Goal: Check status: Check status

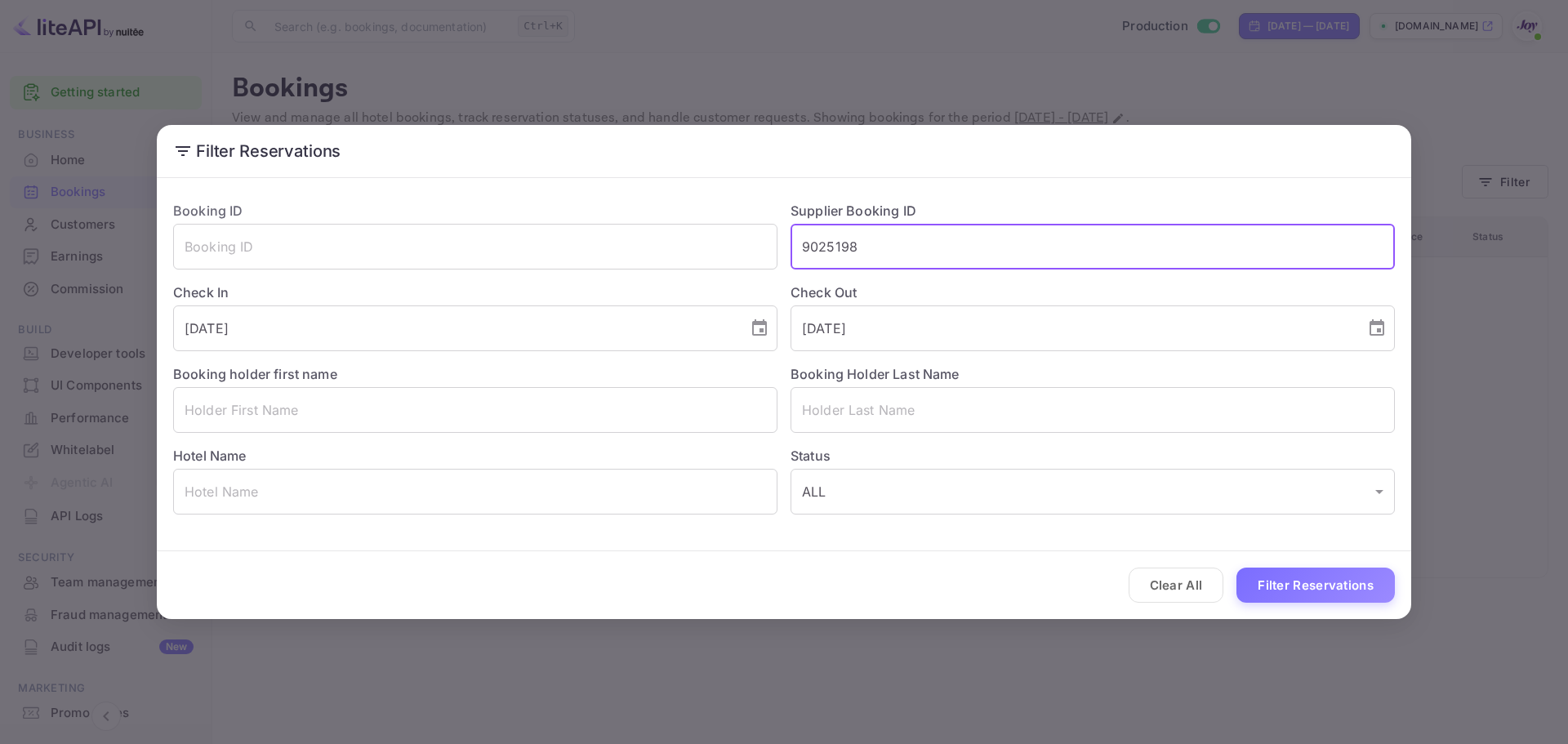
click at [902, 252] on input "9025198" at bounding box center [1093, 247] width 605 height 46
paste input "4990873225"
type input "4990873225"
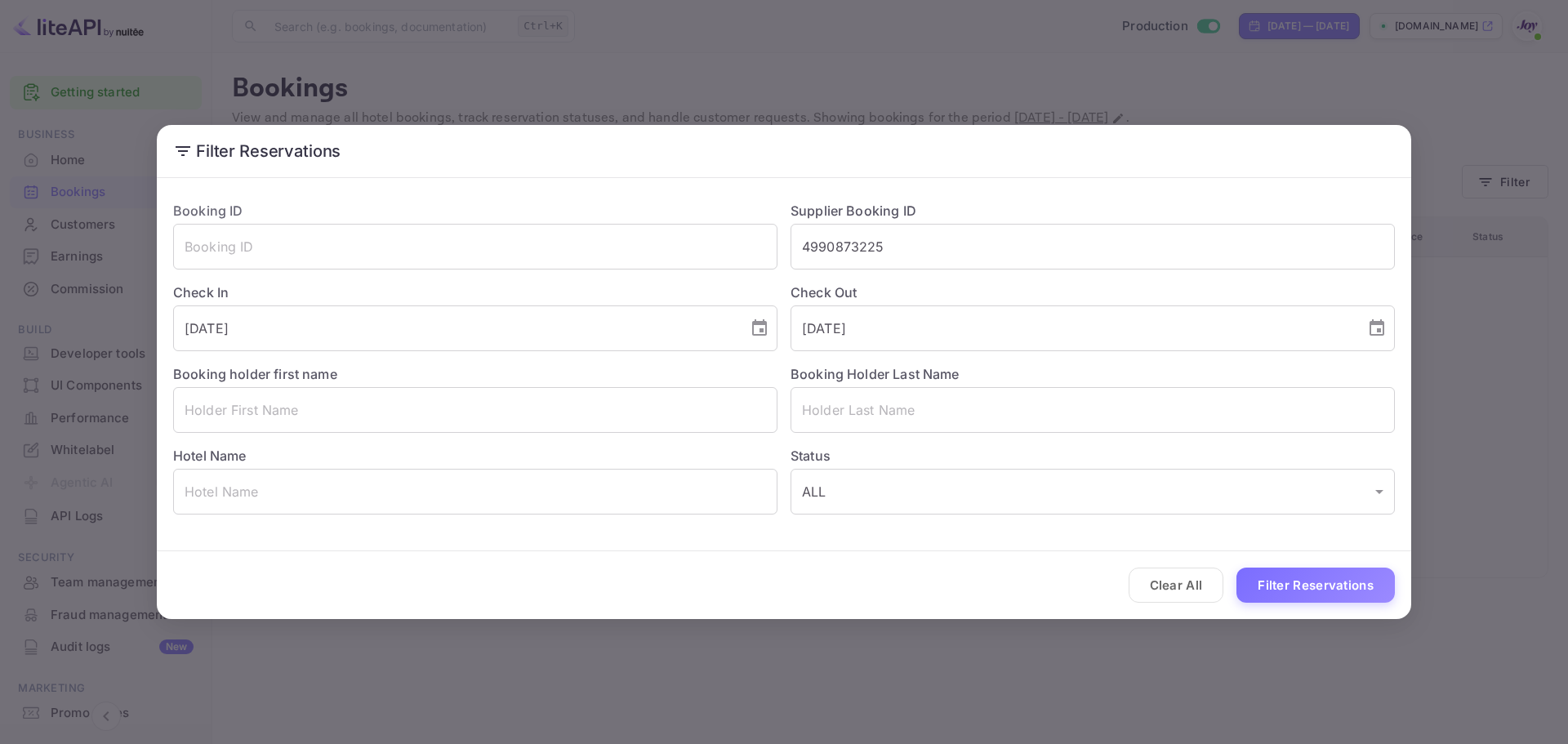
drag, startPoint x: 1274, startPoint y: 573, endPoint x: 607, endPoint y: 343, distance: 705.5
click at [784, 576] on div "Clear All Filter Reservations" at bounding box center [784, 584] width 1254 height 68
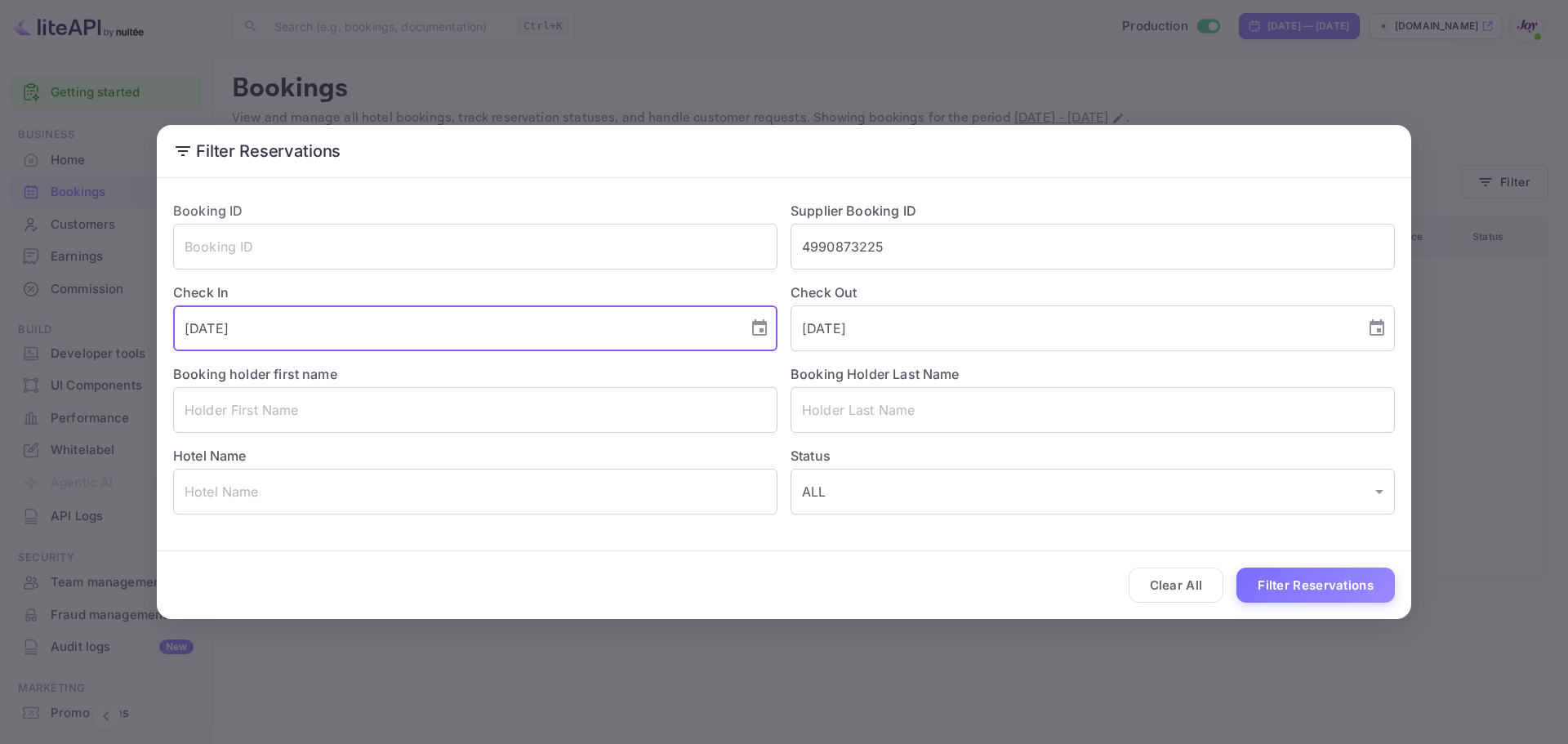
click at [618, 321] on input "[DATE]" at bounding box center [454, 328] width 563 height 46
click at [672, 325] on input "[DATE]" at bounding box center [454, 328] width 563 height 46
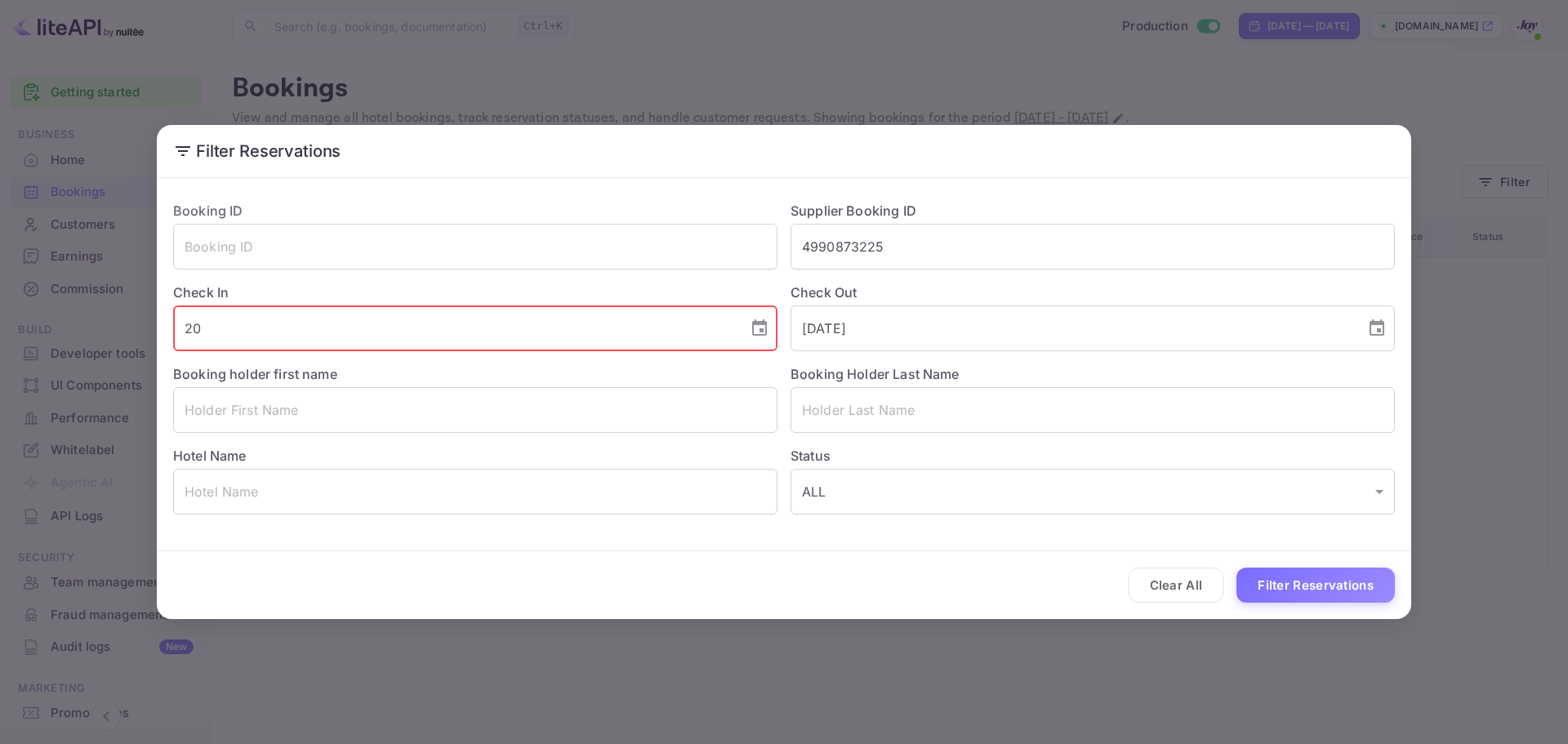
type input "2"
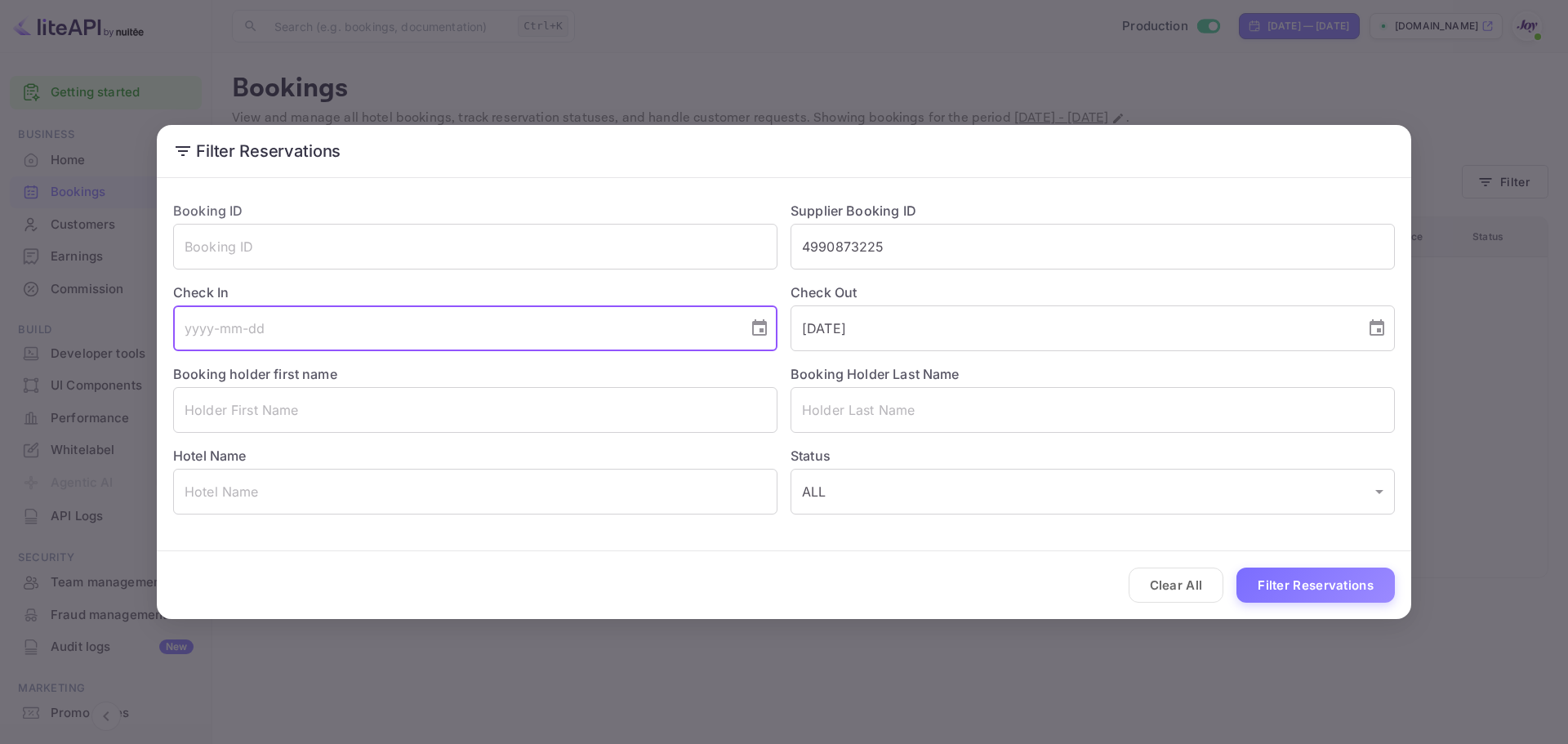
click at [644, 333] on input "tel" at bounding box center [454, 328] width 563 height 46
click at [1071, 330] on input "[DATE]" at bounding box center [1072, 328] width 563 height 46
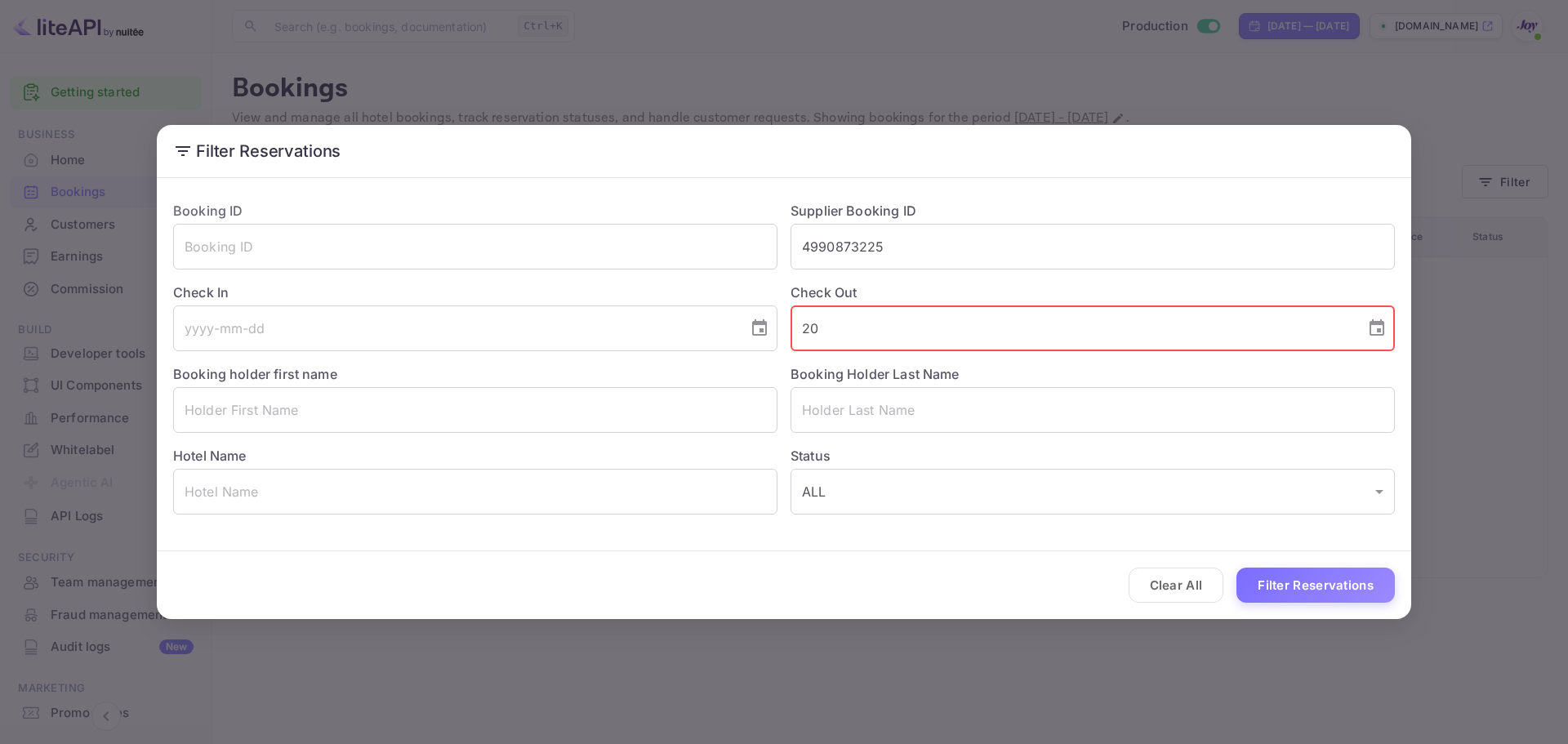
type input "2"
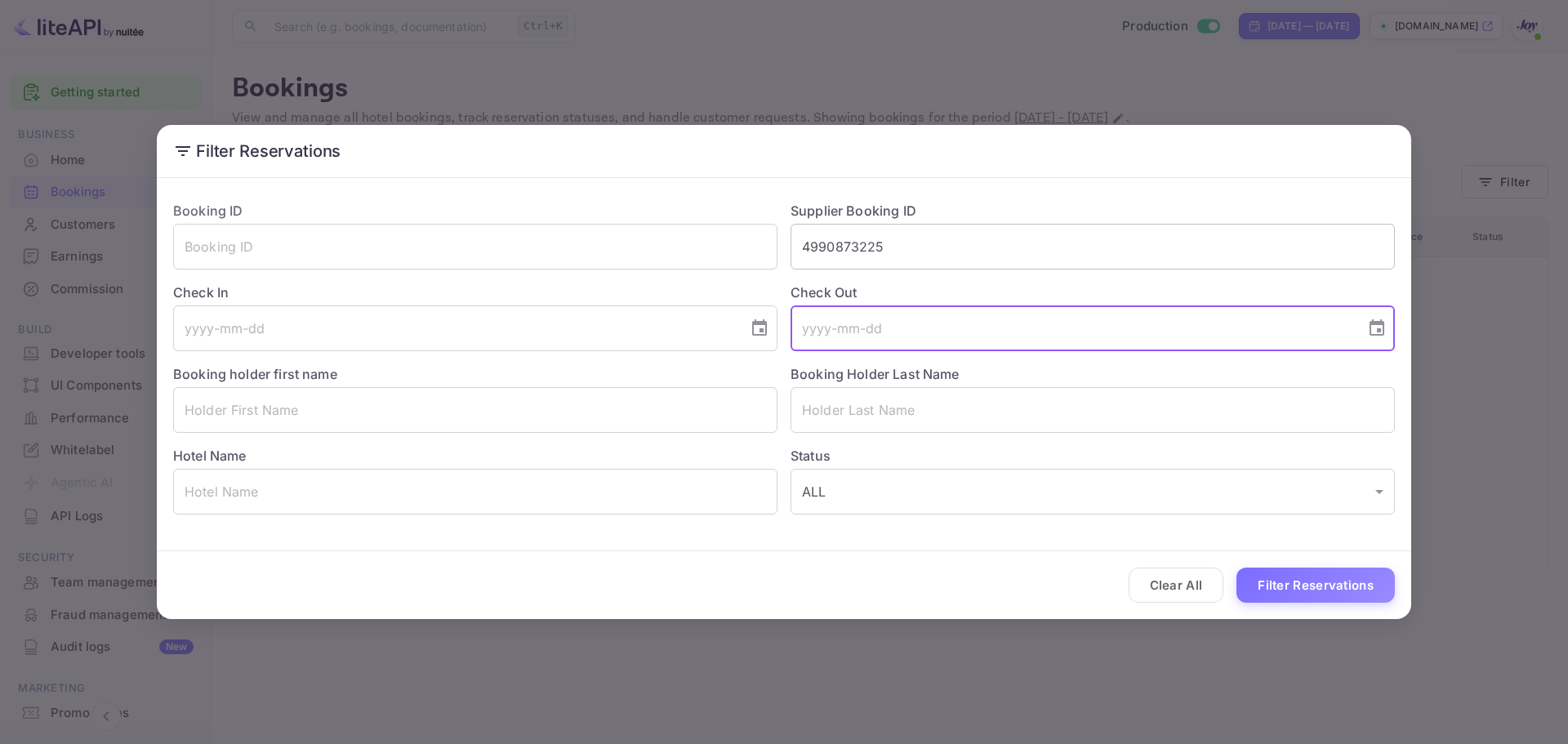
click at [972, 250] on input "4990873225" at bounding box center [1093, 247] width 605 height 46
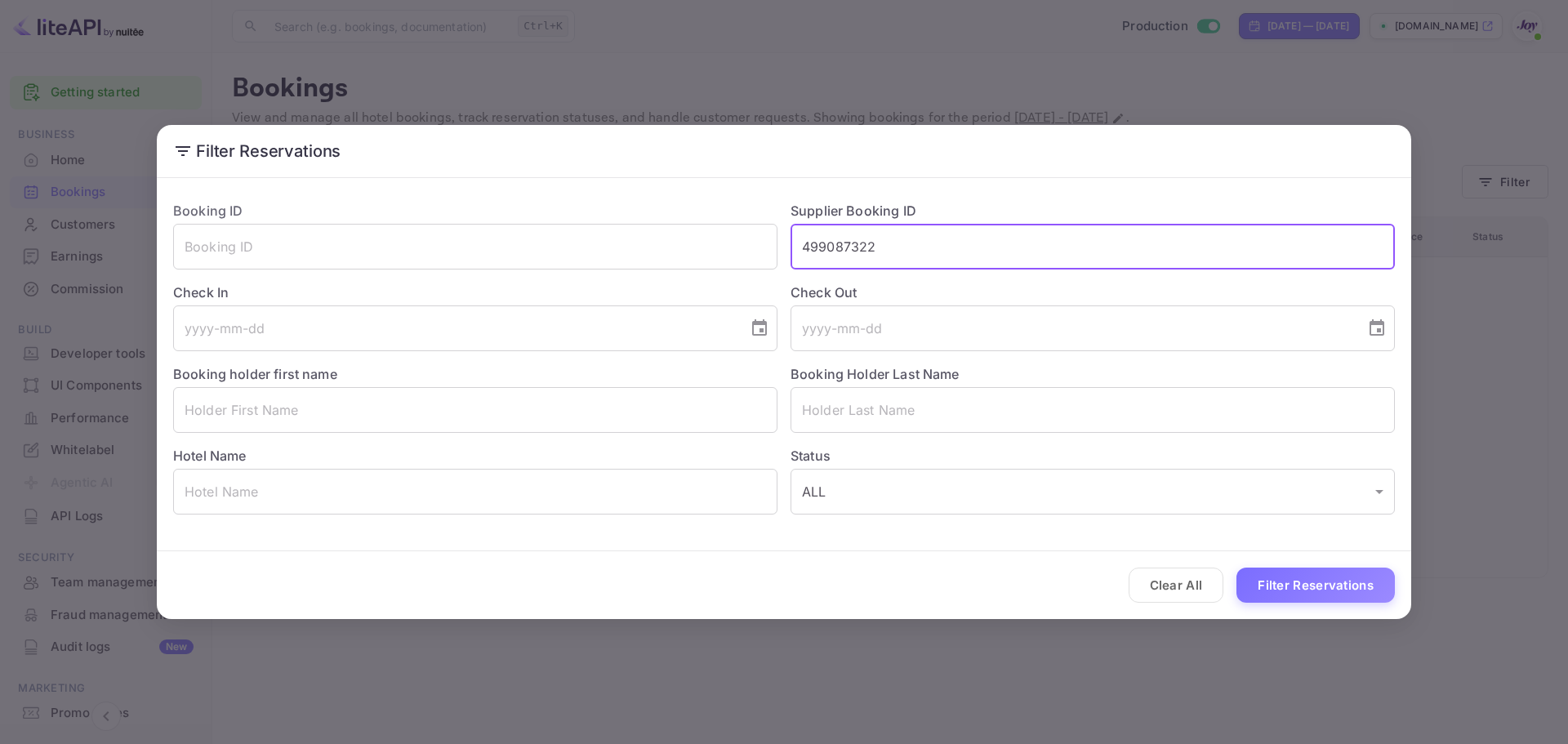
type input "4990873225"
click at [1026, 577] on div "Clear All Filter Reservations" at bounding box center [784, 584] width 1254 height 68
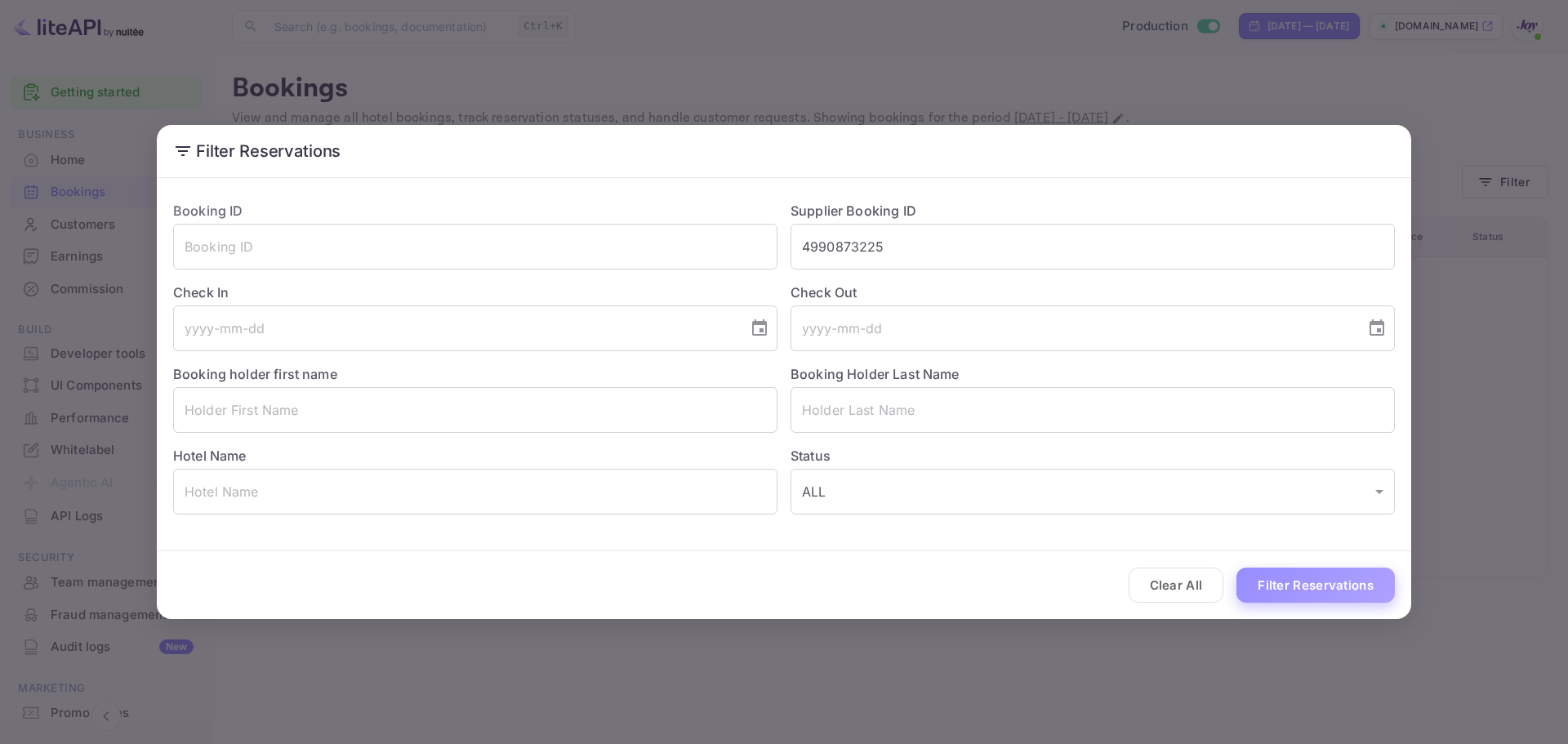
click at [1371, 596] on button "Filter Reservations" at bounding box center [1316, 584] width 159 height 35
click at [1334, 594] on button "Filter Reservations" at bounding box center [1316, 584] width 159 height 35
click at [946, 243] on input "4990873225" at bounding box center [1093, 247] width 605 height 46
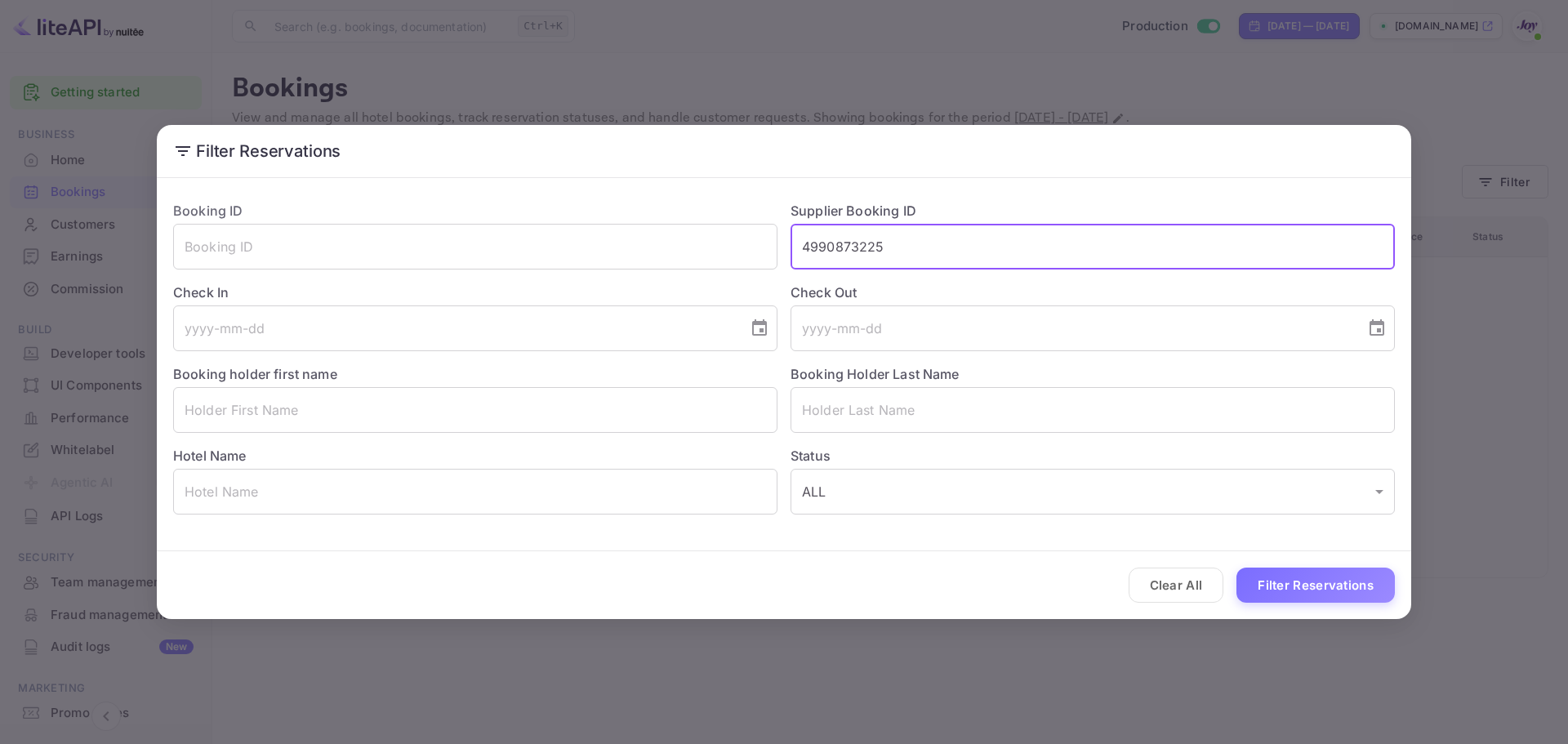
click at [1082, 581] on div "Clear All Filter Reservations" at bounding box center [784, 584] width 1254 height 68
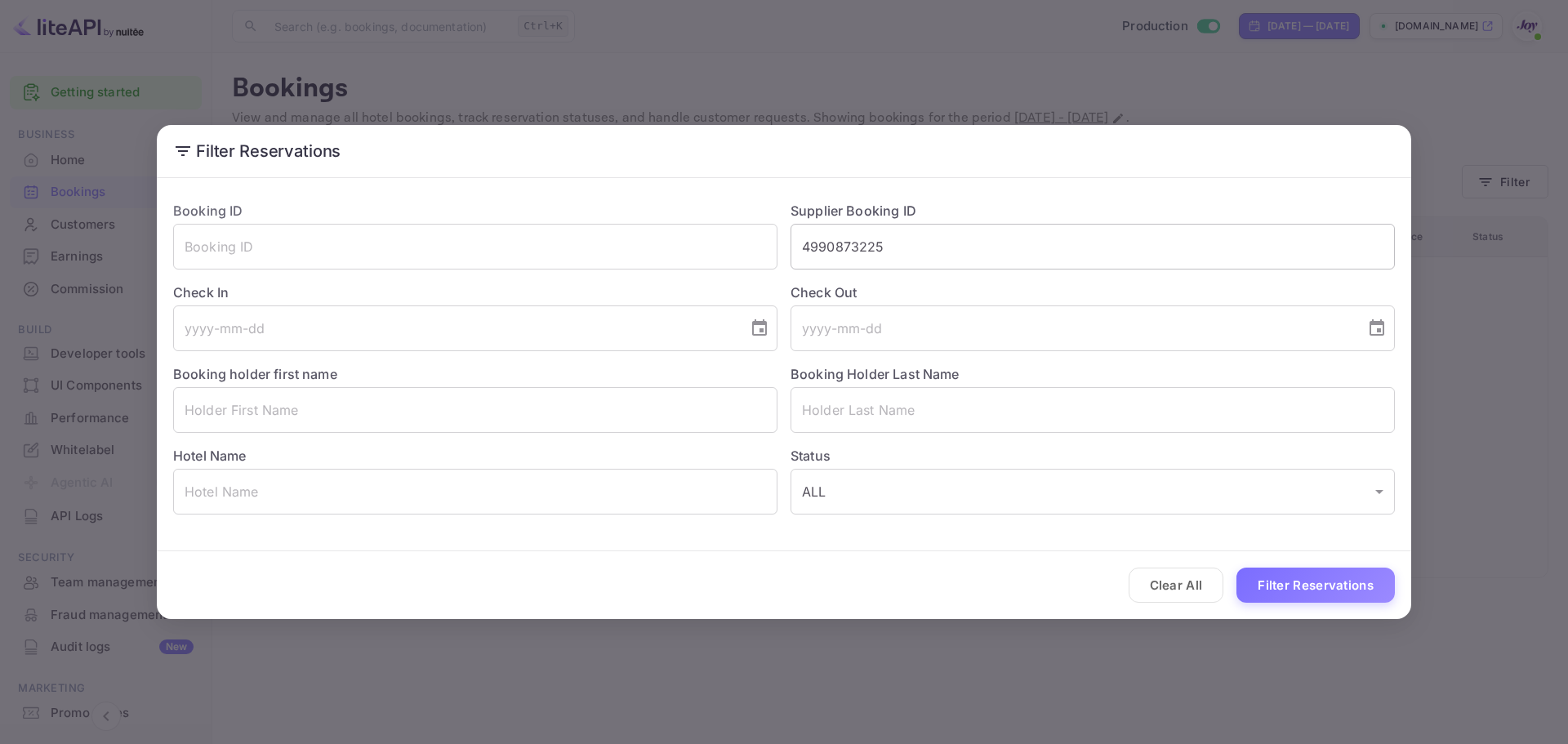
click at [940, 238] on input "4990873225" at bounding box center [1093, 247] width 605 height 46
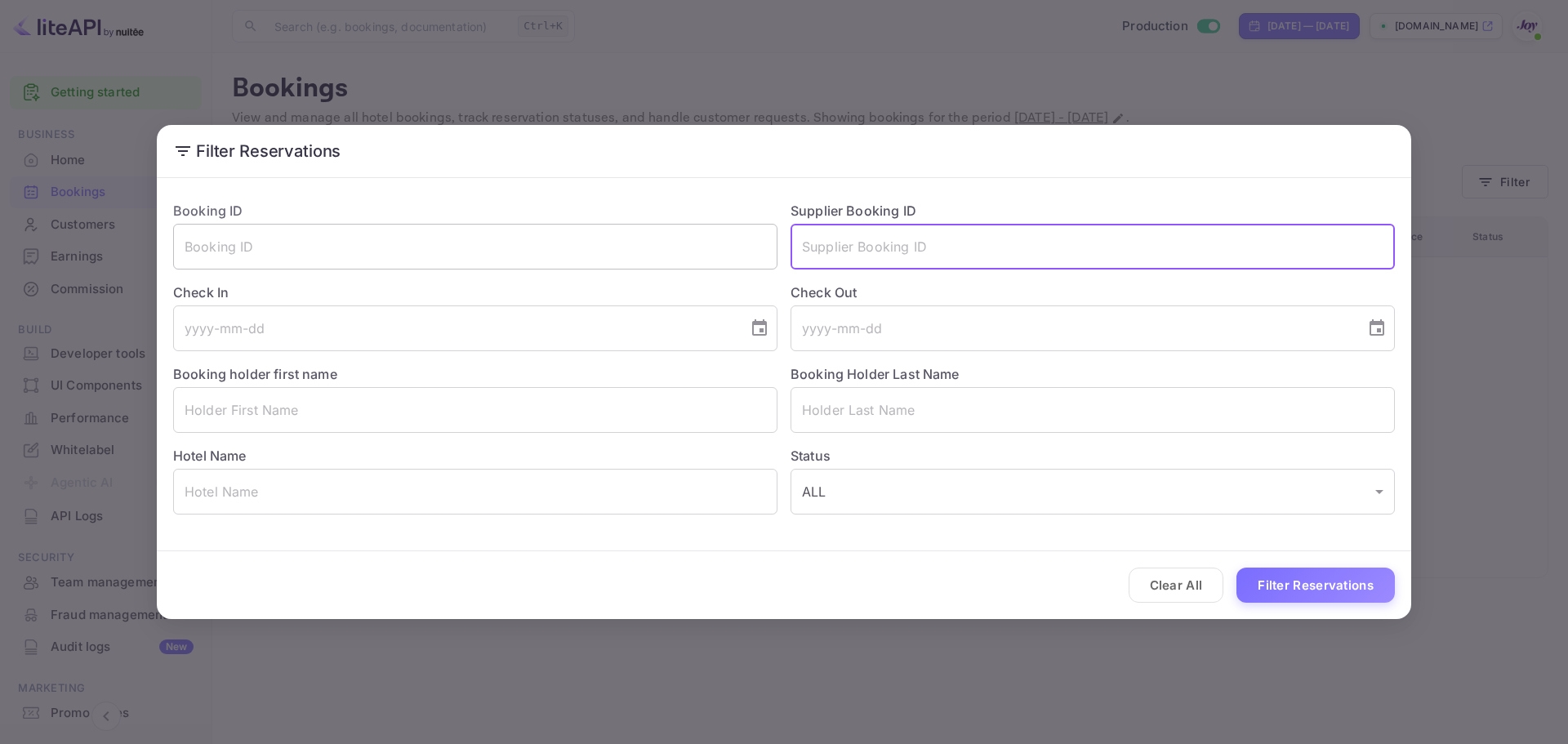
paste input "4990873225"
click at [449, 253] on input "4990873225" at bounding box center [475, 247] width 605 height 46
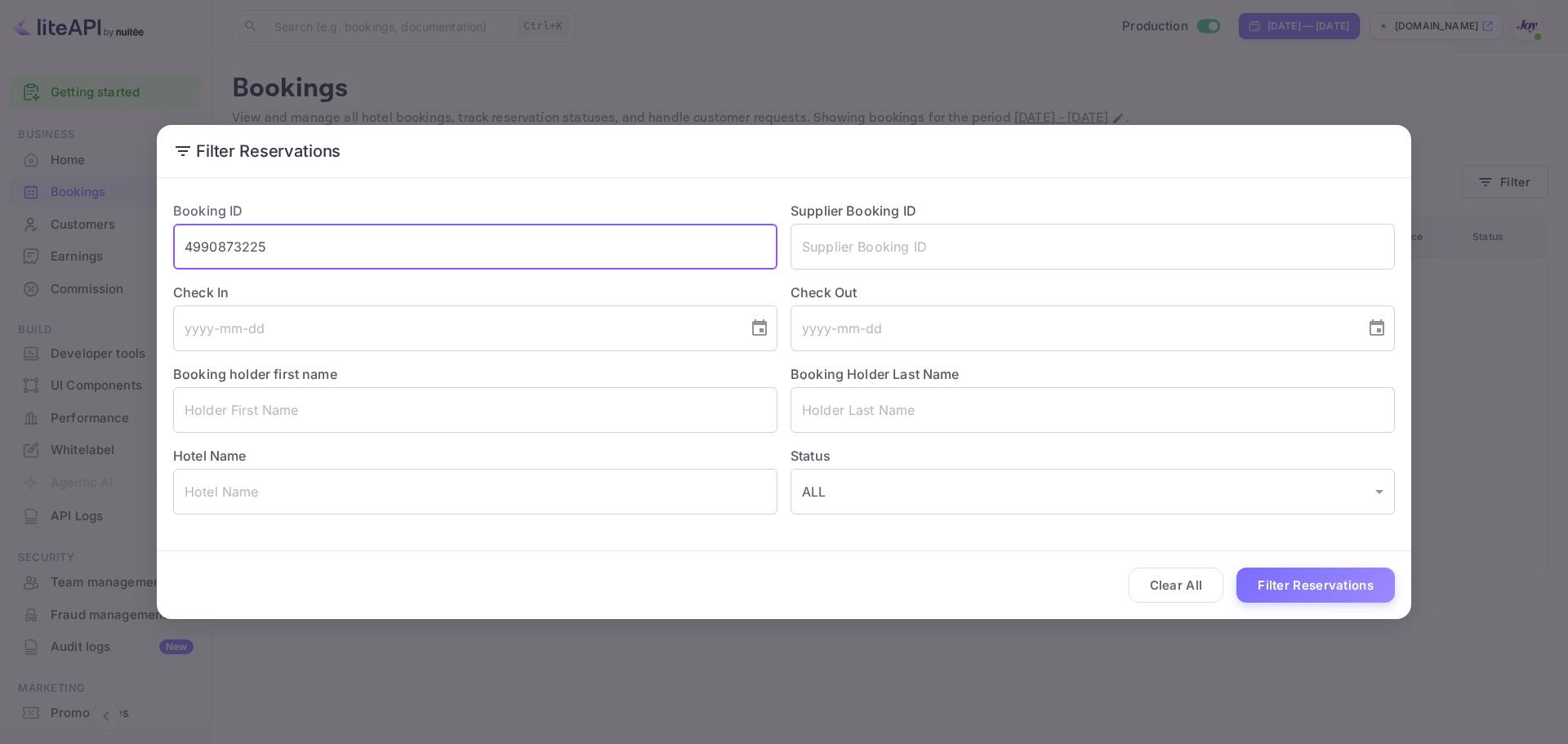
type input "4990873225"
click at [1339, 607] on div "Clear All Filter Reservations" at bounding box center [784, 584] width 1254 height 68
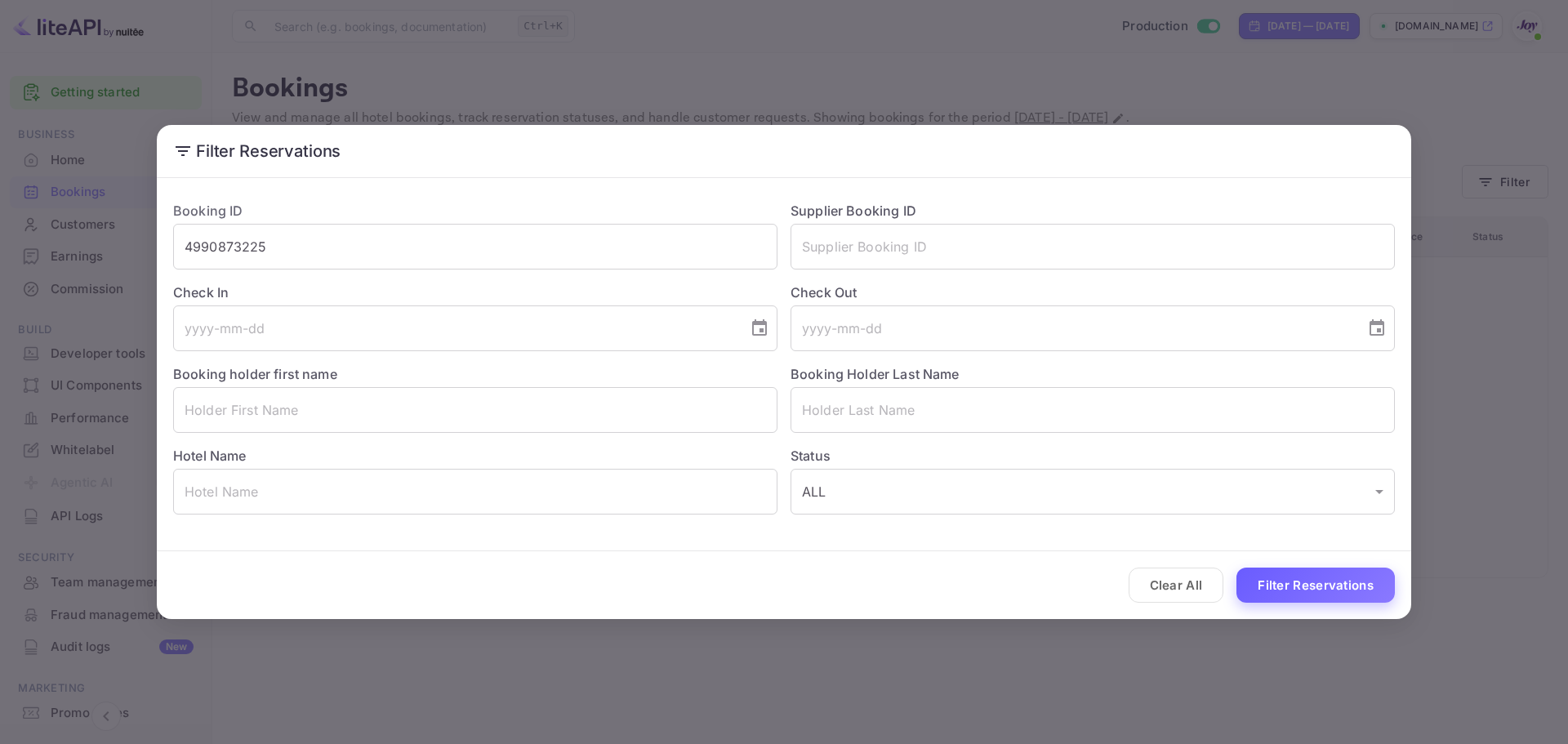
click at [1331, 580] on button "Filter Reservations" at bounding box center [1316, 584] width 159 height 35
drag, startPoint x: 947, startPoint y: 621, endPoint x: 963, endPoint y: 621, distance: 16.0
click at [949, 621] on div "Filter Reservations Booking ID 4990873225 ​ Supplier Booking ID ​ Check In ​ Ch…" at bounding box center [784, 372] width 1568 height 744
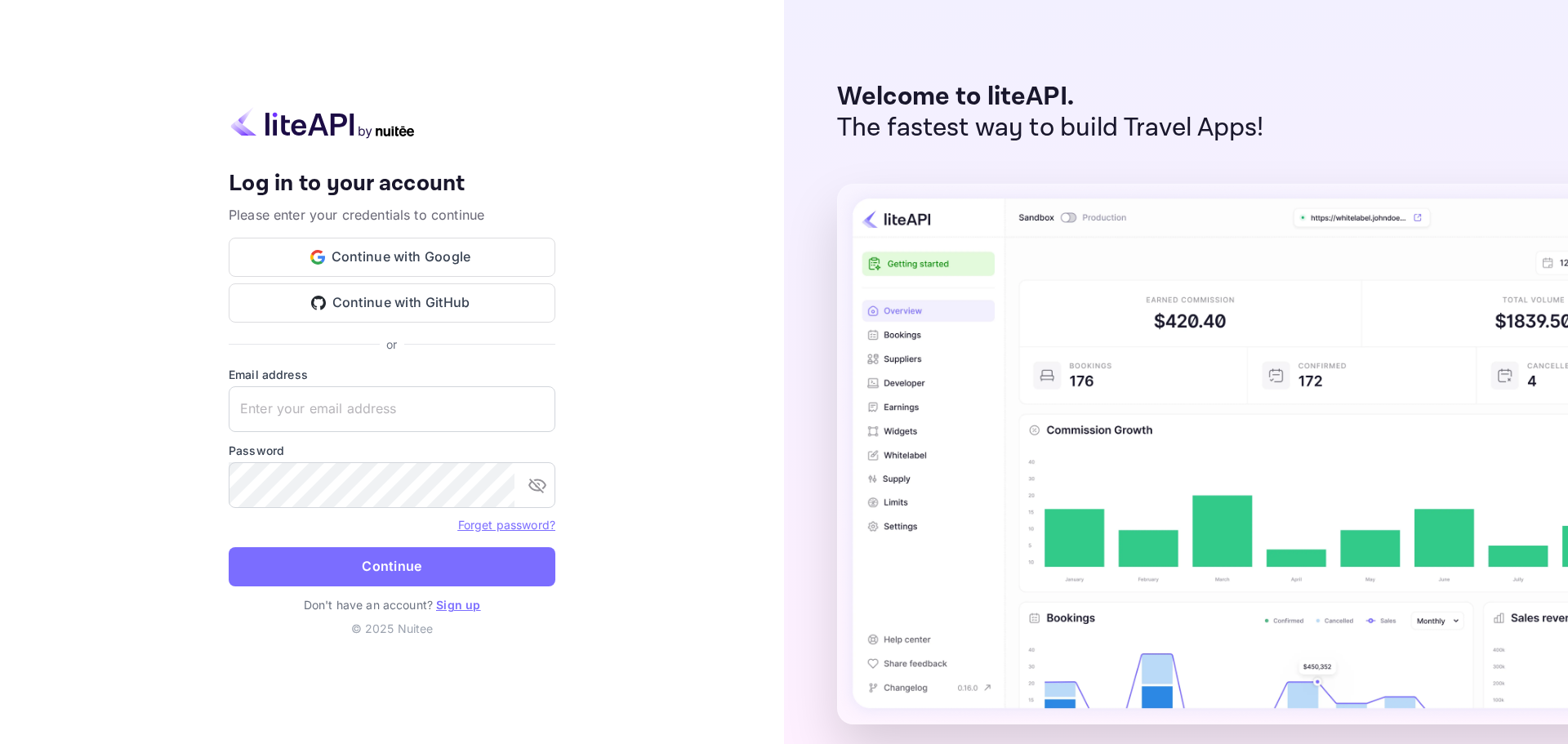
paste input "services@withjoy.com"
click at [384, 415] on input "text" at bounding box center [392, 409] width 327 height 46
type input "services@withjoy.com"
click at [145, 457] on div "Your account has been created successfully, a confirmation link has been sent t…" at bounding box center [392, 372] width 784 height 744
click at [386, 548] on button "Continue" at bounding box center [392, 566] width 327 height 39
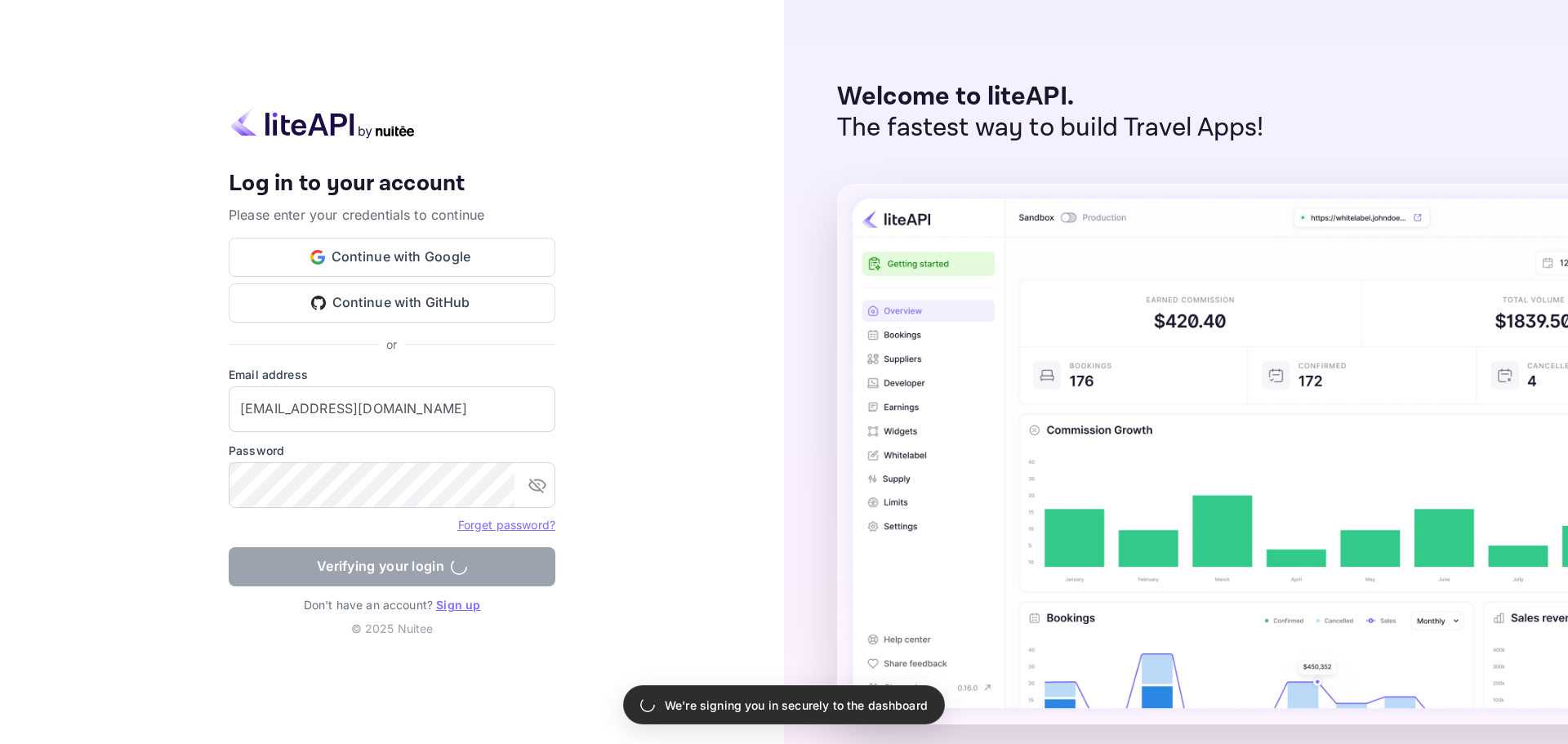
click at [752, 573] on div "Your account has been created successfully, a confirmation link has been sent t…" at bounding box center [392, 372] width 784 height 744
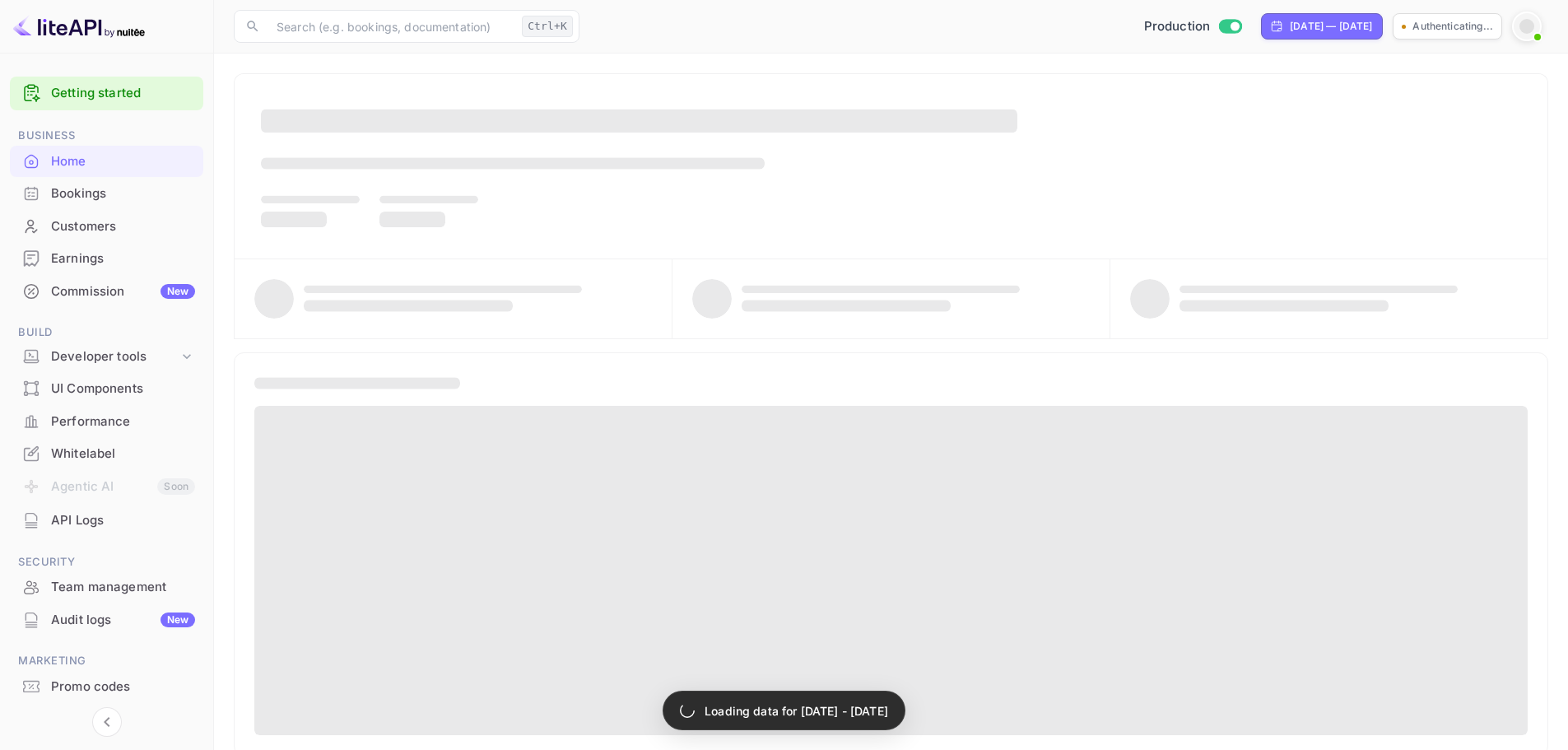
click at [225, 458] on div at bounding box center [884, 548] width 1327 height 416
click at [217, 348] on main "Loading data for Sep 14 - Oct 14, 2025 Materio - React Admin Template Materio A…" at bounding box center [890, 727] width 1354 height 1348
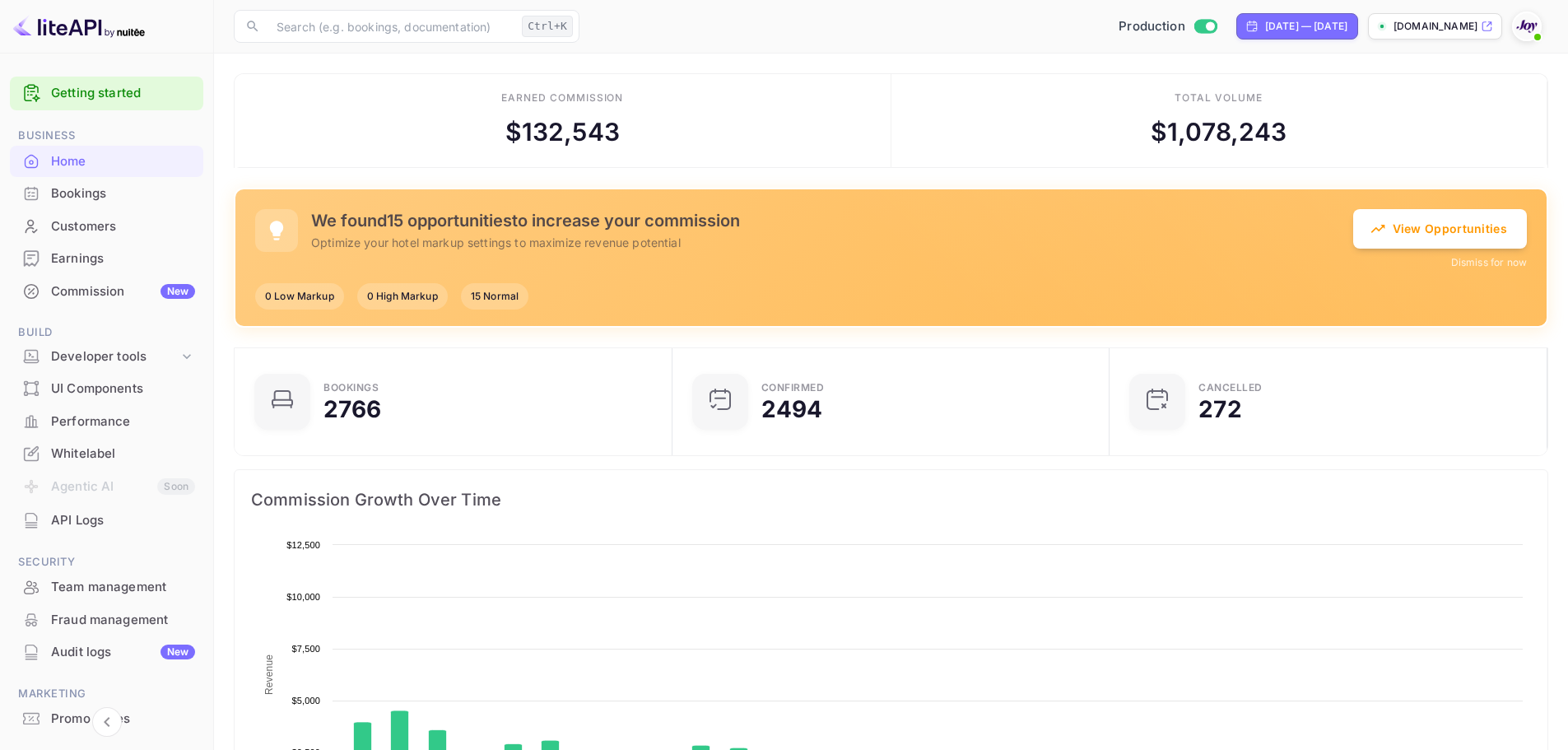
scroll to position [255, 414]
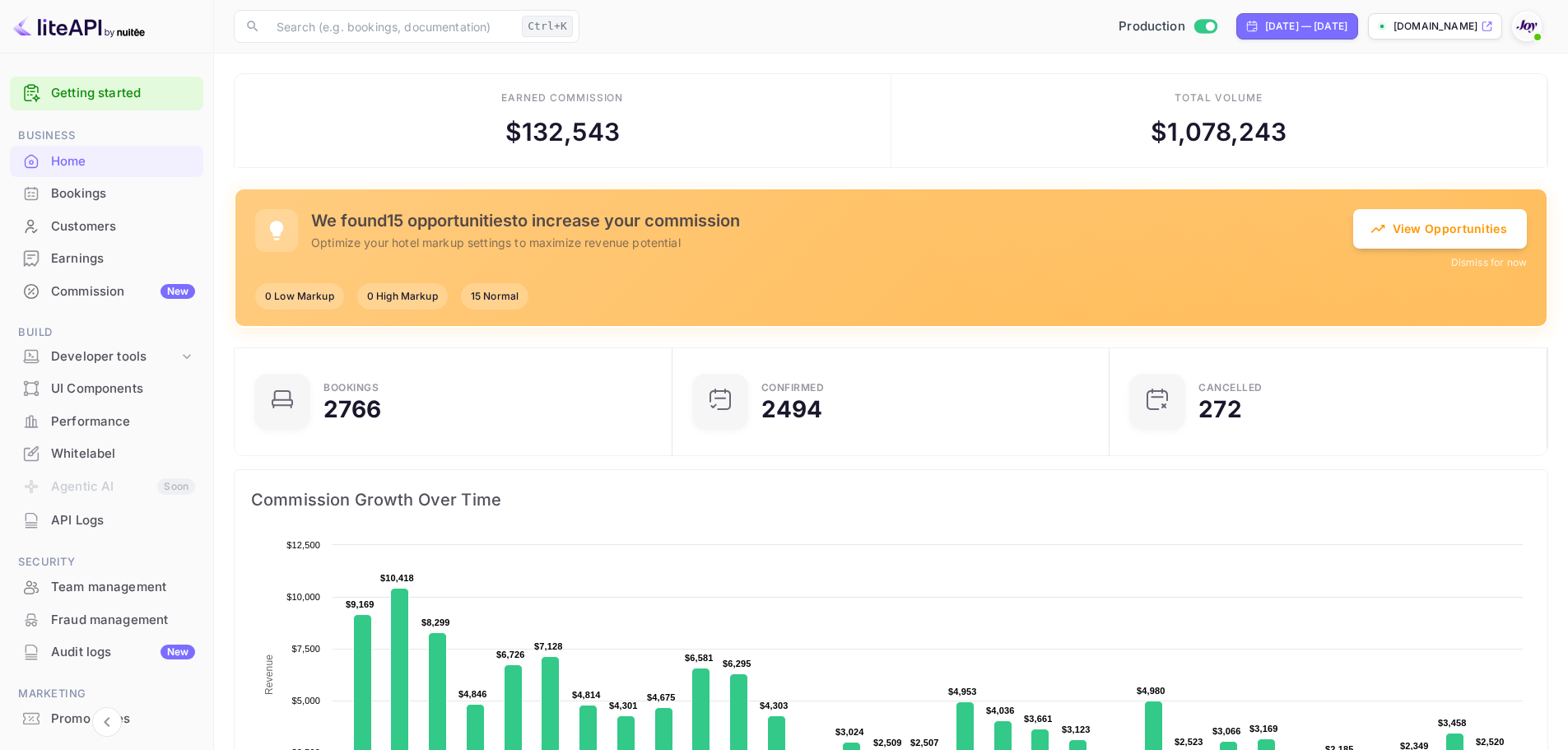
click at [1381, 101] on div "Total volume $ 1,078,243" at bounding box center [1219, 121] width 656 height 94
click at [1264, 23] on div "Sep 14, 2025 — Oct 14, 2025" at bounding box center [1305, 26] width 82 height 14
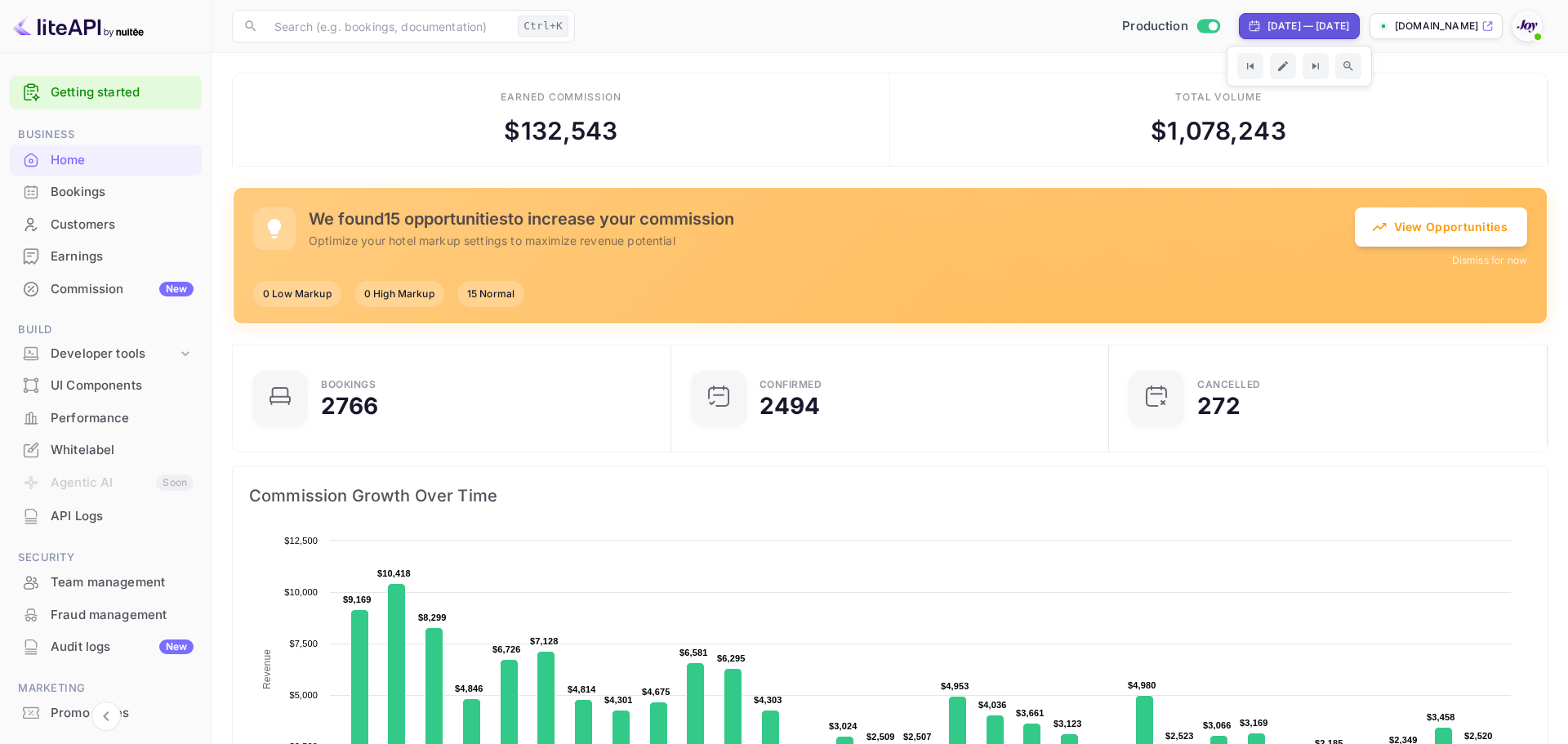
select select "8"
select select "2025"
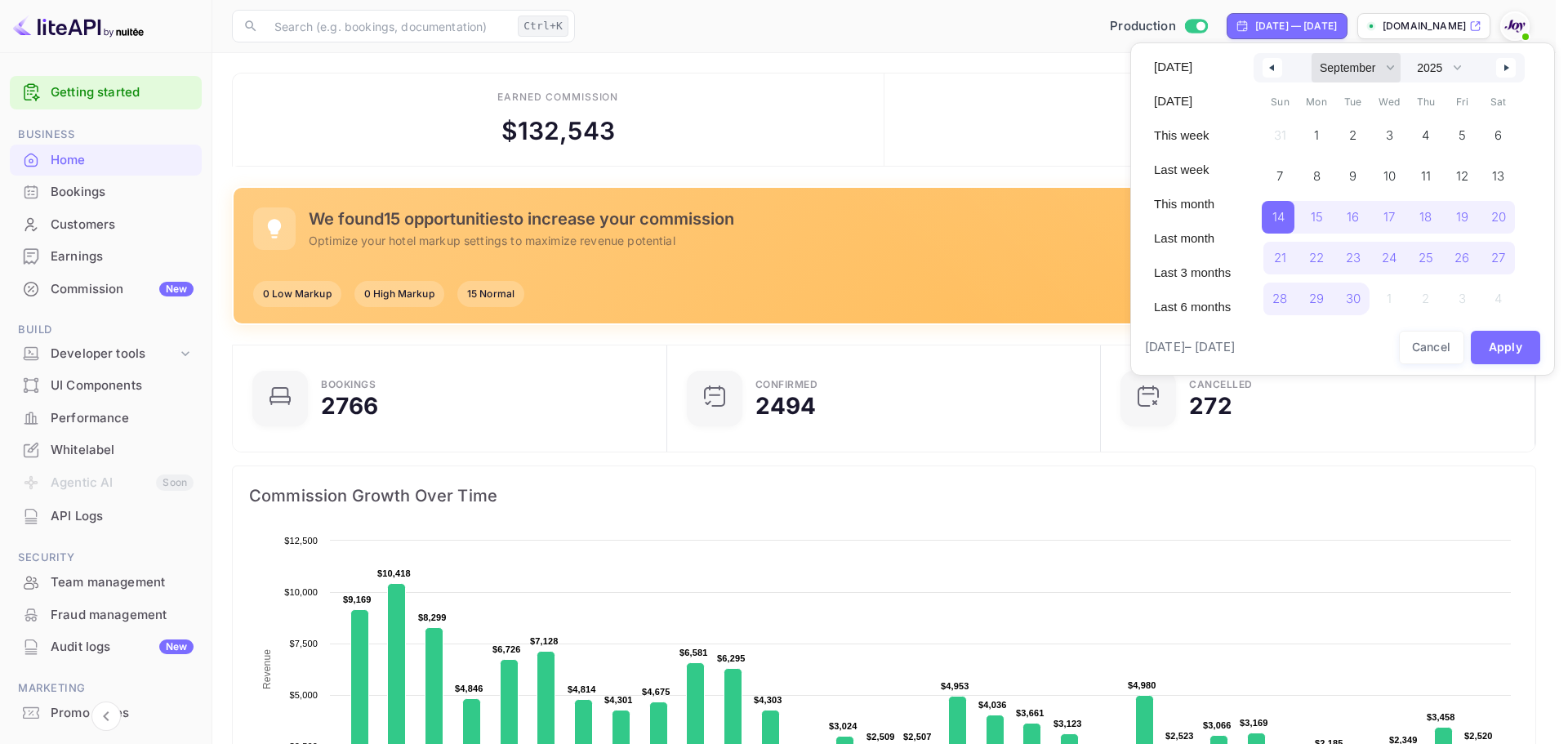
click at [1394, 64] on select "January February March April May June July August September October November De…" at bounding box center [1356, 67] width 89 height 30
select select "0"
click at [1312, 53] on select "January February March April May June July August September October November De…" at bounding box center [1356, 67] width 89 height 30
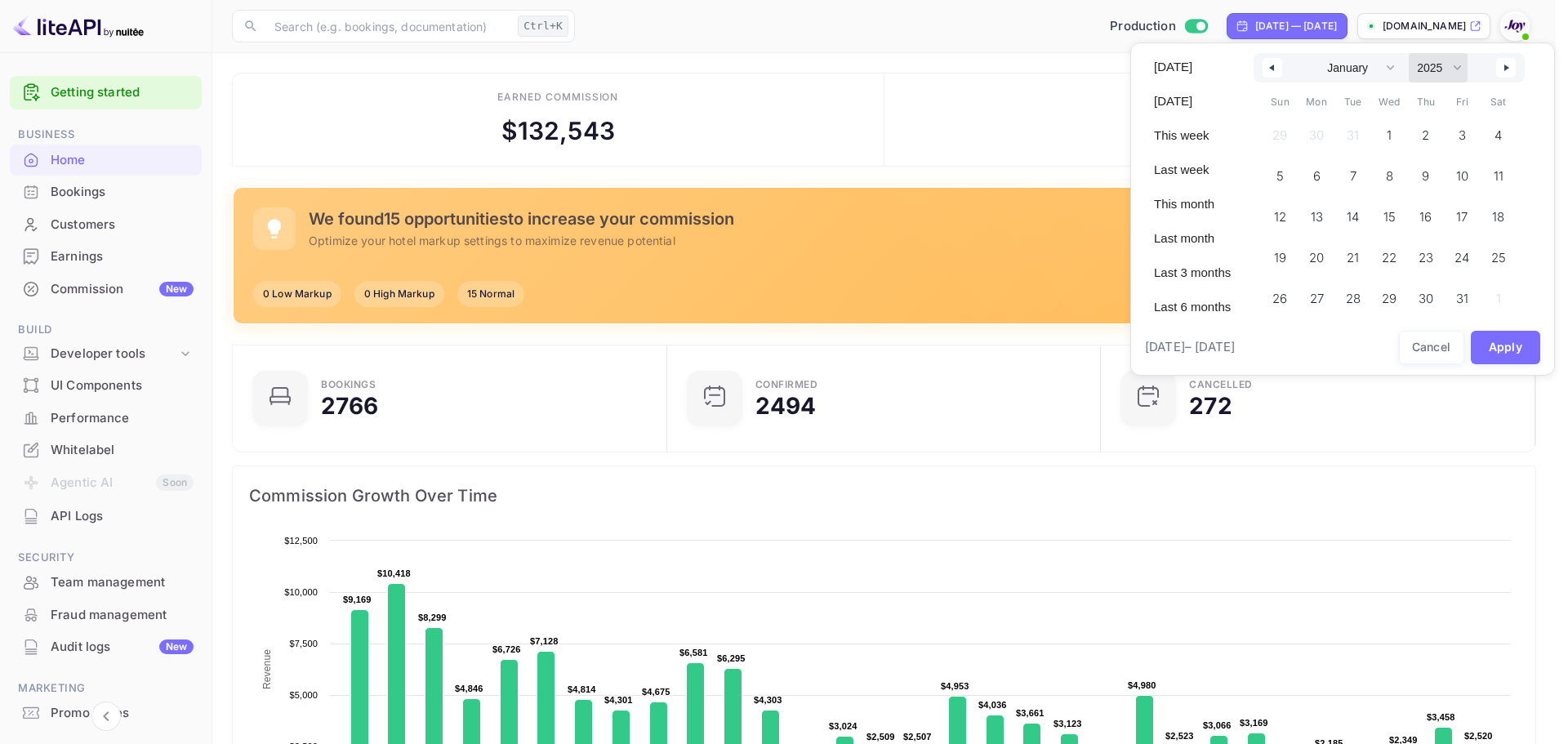
click at [1460, 73] on select "2030 2029 2028 2027 2026 2025 2024 2023 2022 2021 2020 2019 2018 2017 2016 2015…" at bounding box center [1438, 67] width 58 height 30
click at [1409, 53] on select "2030 2029 2028 2027 2026 2025 2024 2023 2022 2021 2020 2019 2018 2017 2016 2015…" at bounding box center [1438, 67] width 58 height 30
click at [1397, 130] on span "1" at bounding box center [1388, 136] width 33 height 33
click at [1462, 71] on select "2030 2029 2028 2027 2026 2025 2024 2023 2022 2021 2020 2019 2018 2017 2016 2015…" at bounding box center [1438, 67] width 58 height 30
click at [1409, 53] on select "2030 2029 2028 2027 2026 2025 2024 2023 2022 2021 2020 2019 2018 2017 2016 2015…" at bounding box center [1438, 67] width 58 height 30
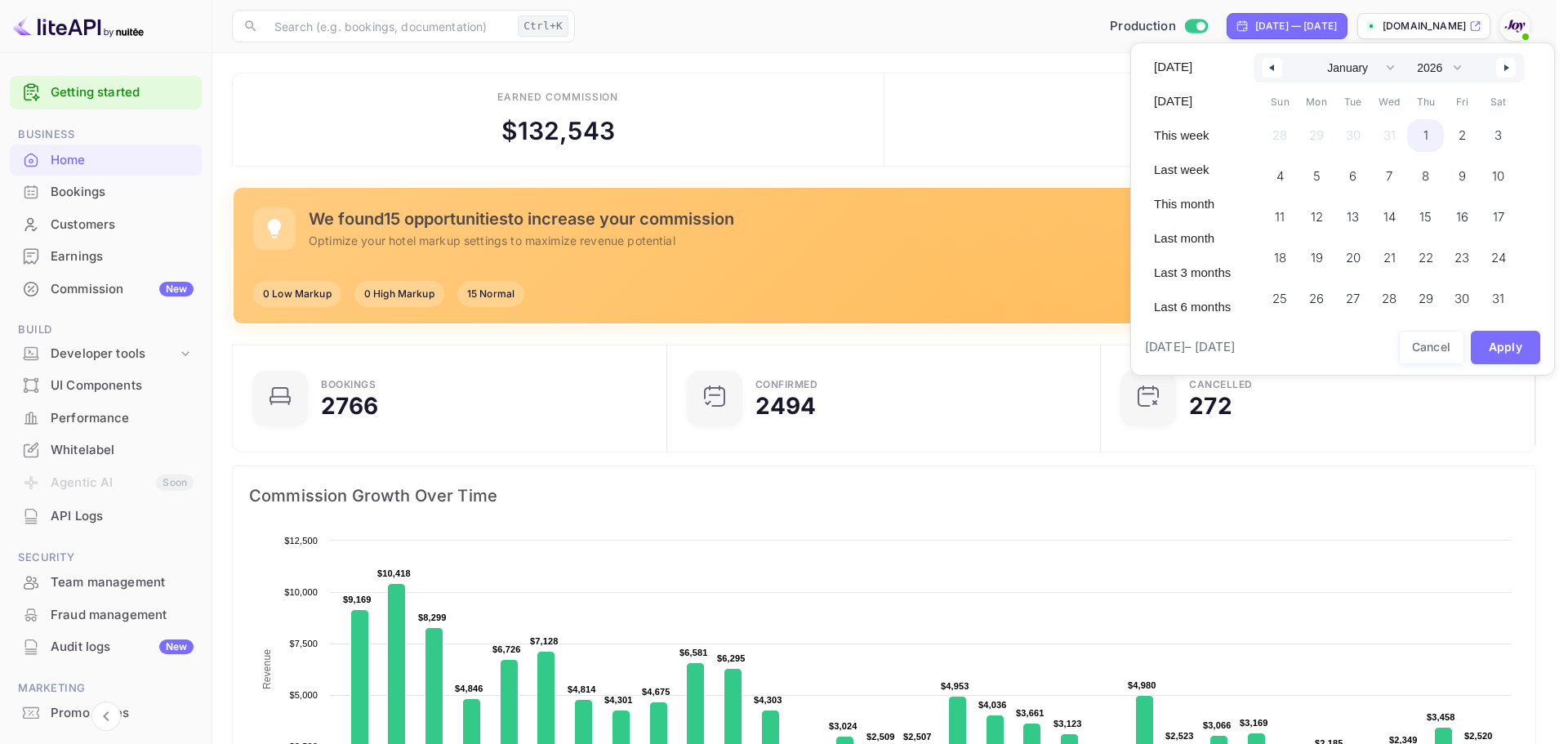
click at [1425, 138] on span "1" at bounding box center [1425, 135] width 5 height 30
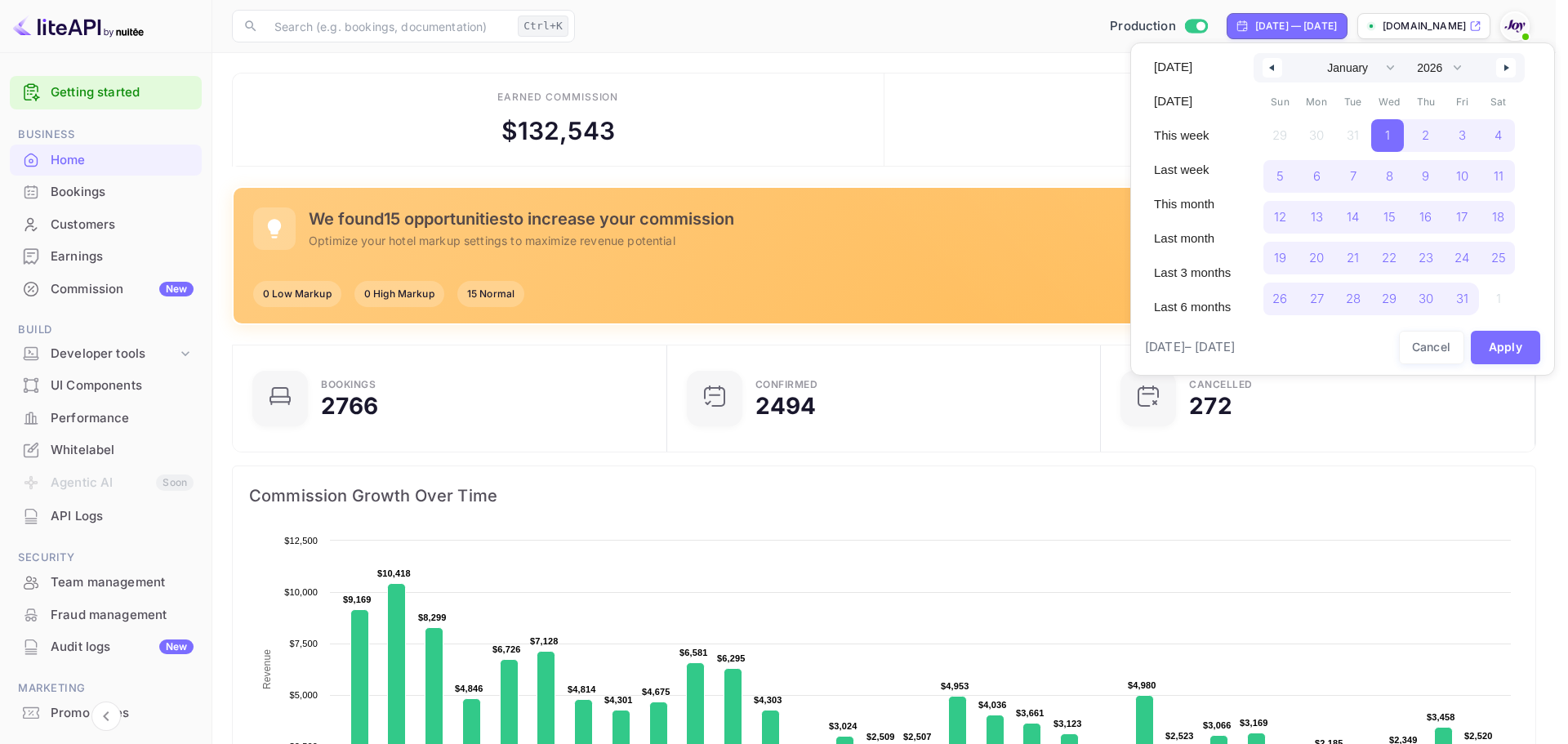
select select "2025"
click at [1494, 344] on button "Apply" at bounding box center [1506, 347] width 70 height 33
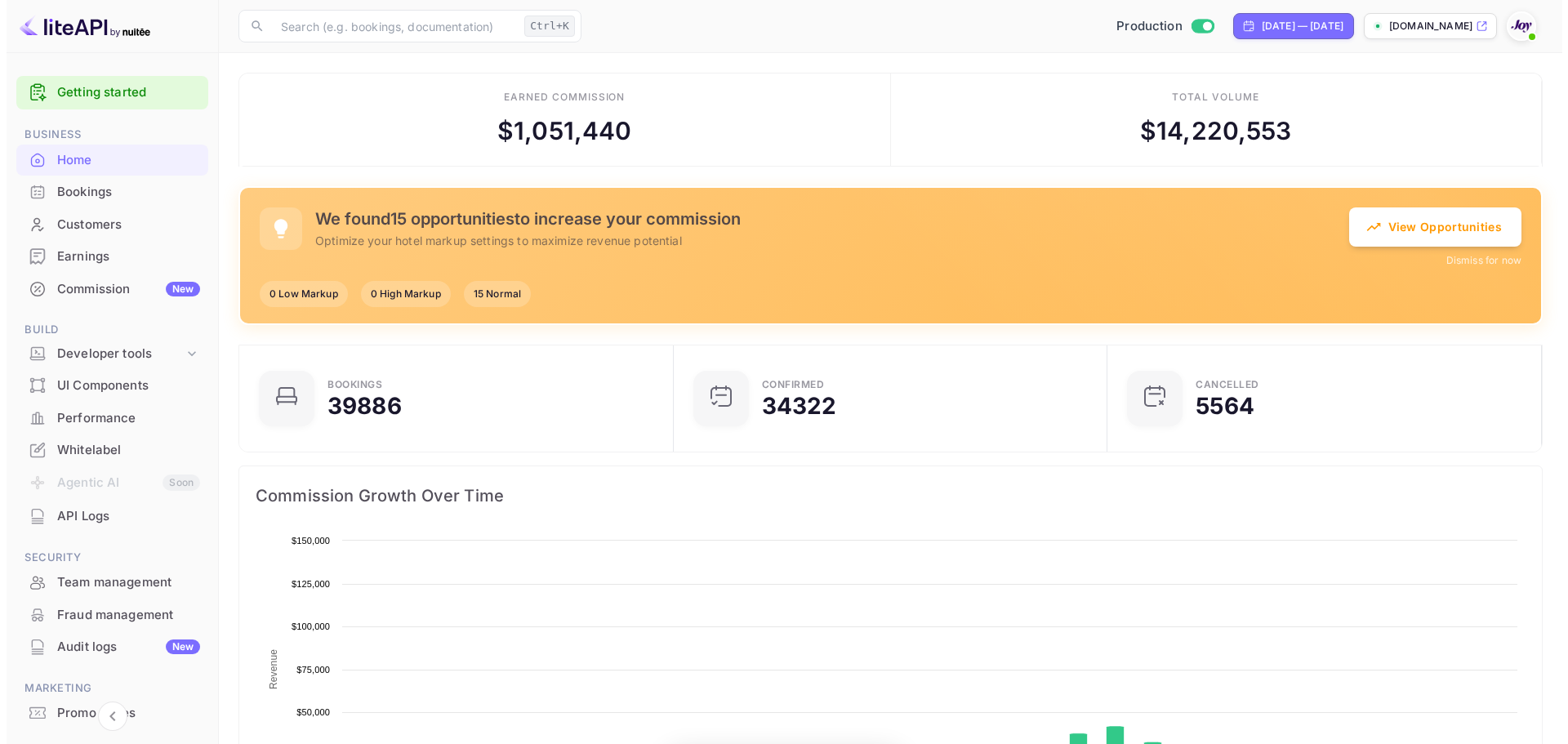
scroll to position [253, 411]
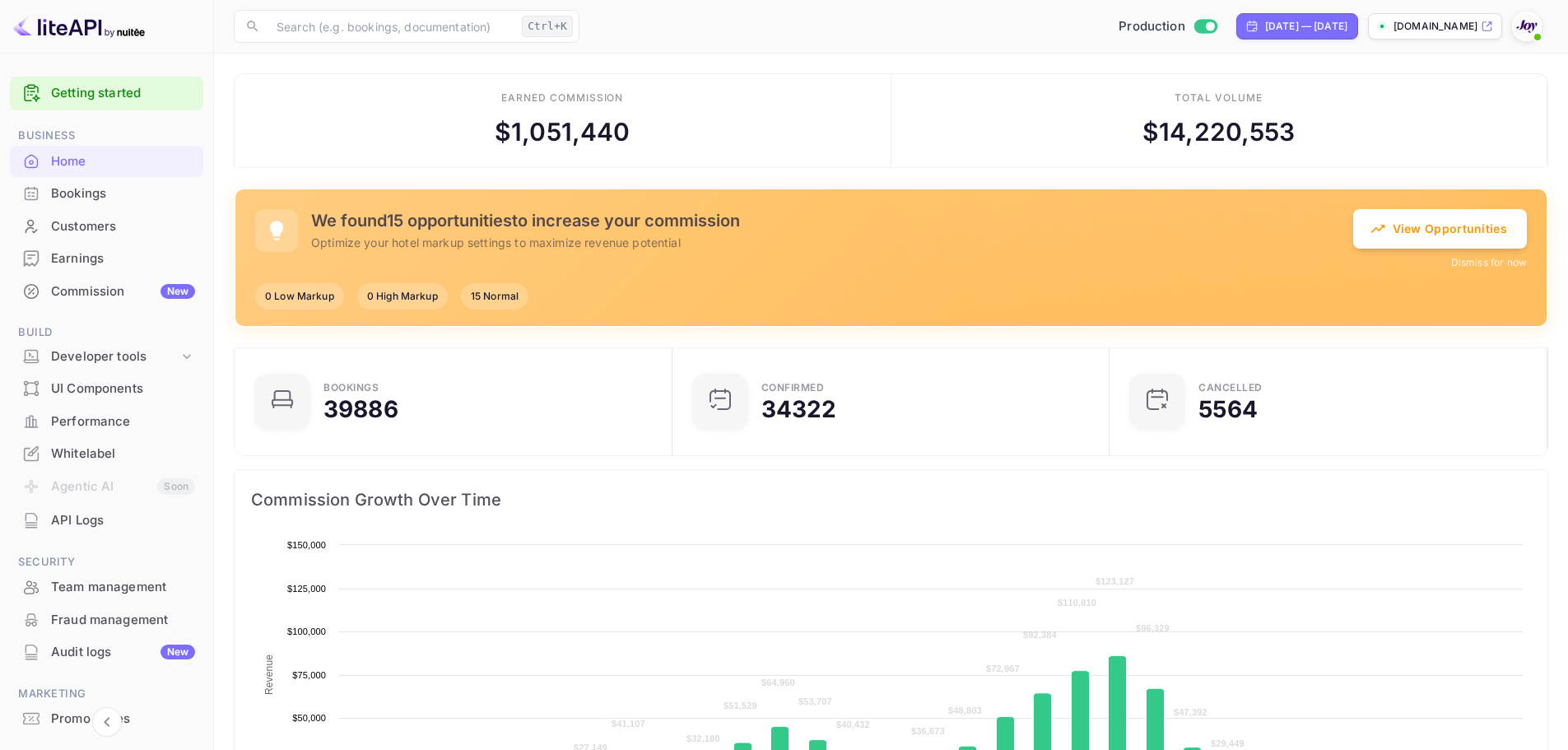
click at [85, 194] on div "Bookings" at bounding box center [122, 194] width 144 height 19
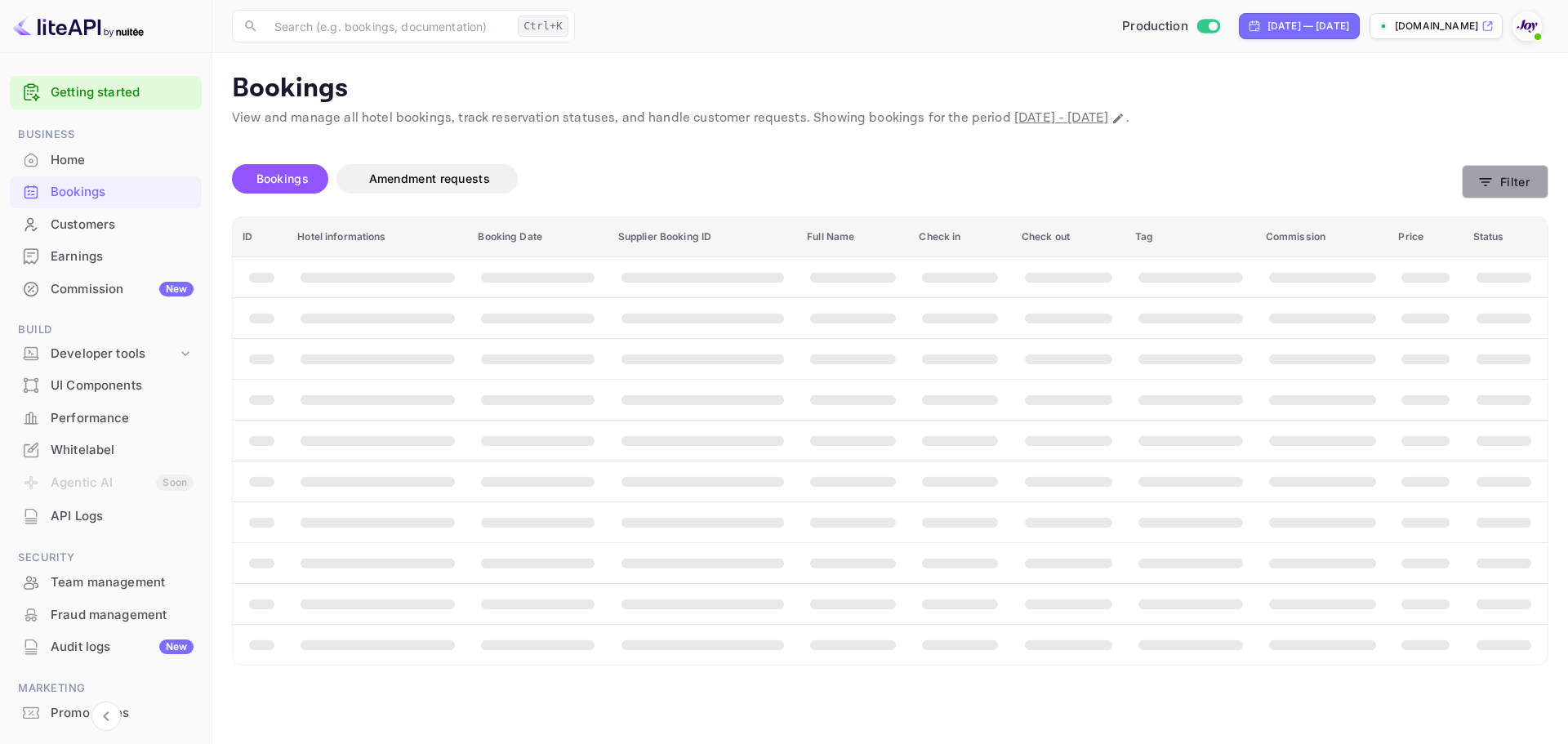
click at [1496, 179] on button "Filter" at bounding box center [1505, 181] width 87 height 33
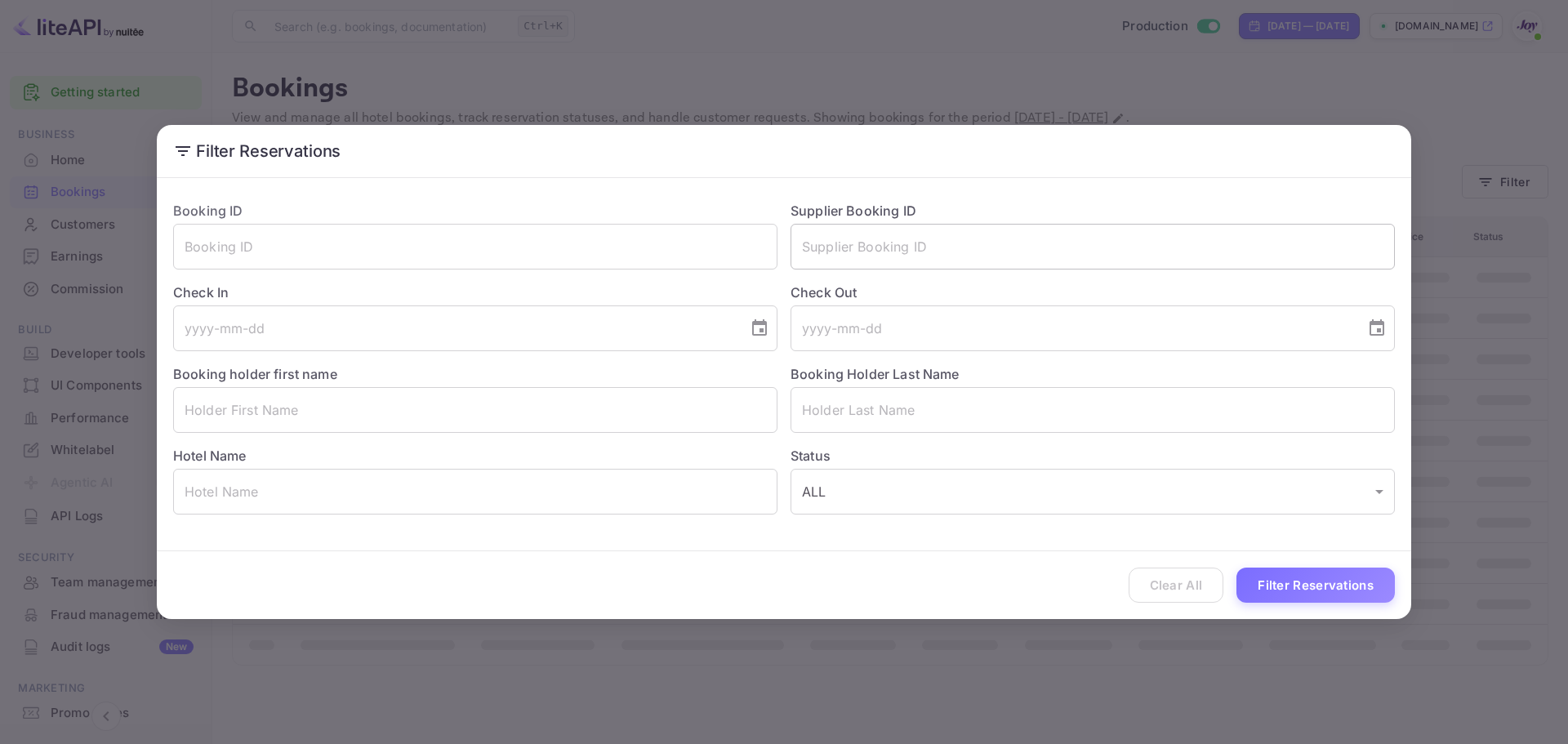
paste input "4990873225"
click at [864, 243] on input "4990873225" at bounding box center [1093, 247] width 605 height 46
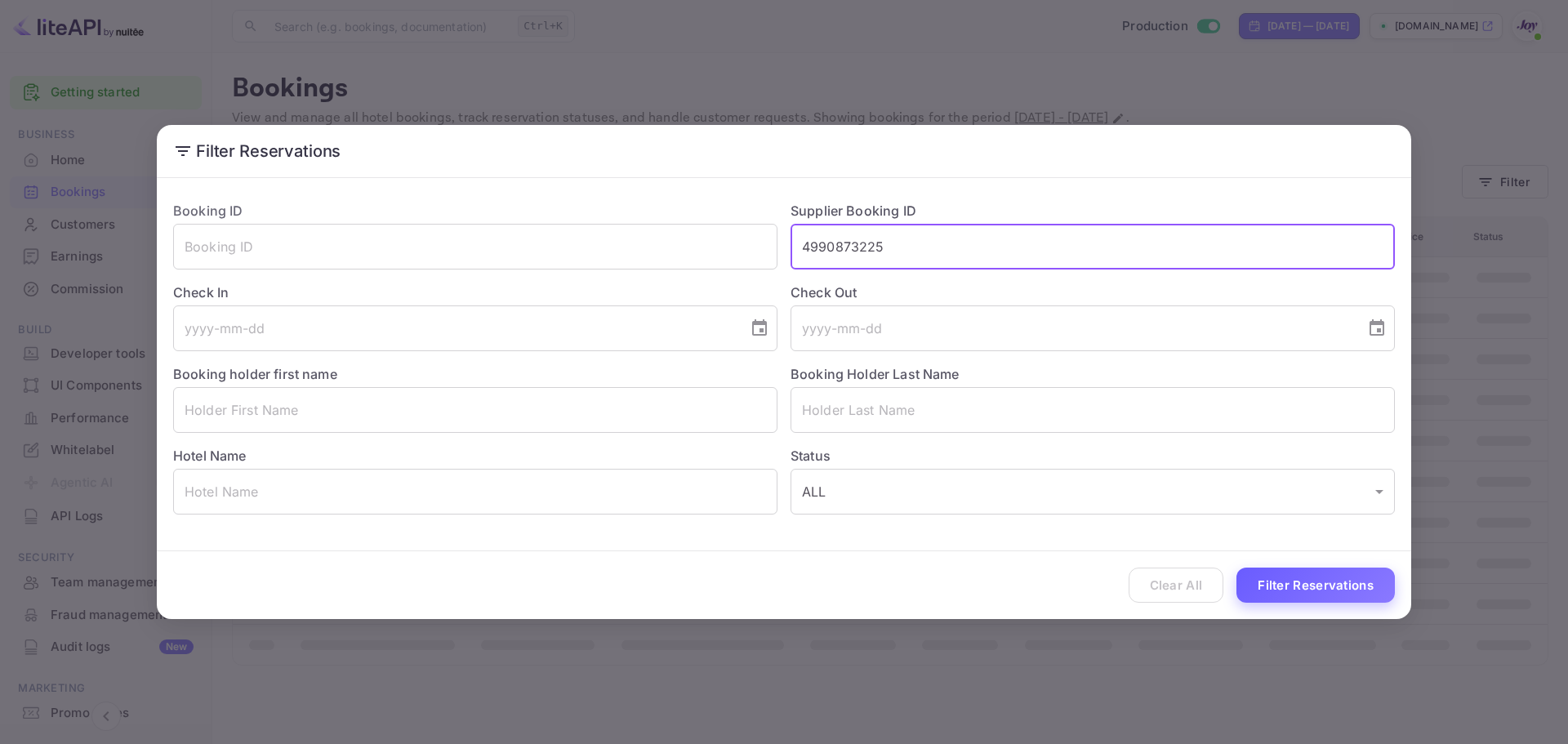
type input "4990873225"
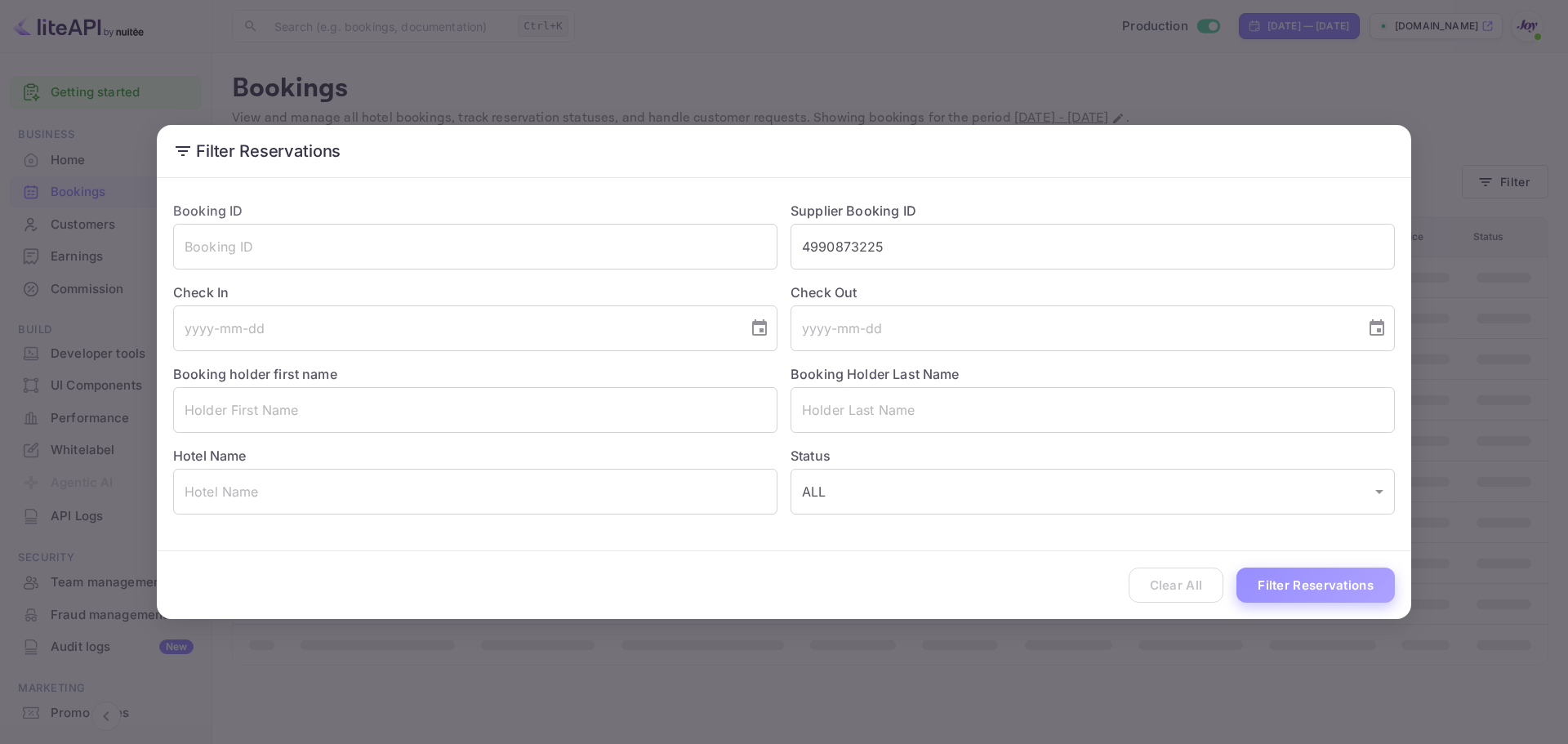
click at [1333, 588] on button "Filter Reservations" at bounding box center [1316, 584] width 159 height 35
click at [898, 243] on input "4990873225" at bounding box center [1093, 247] width 605 height 46
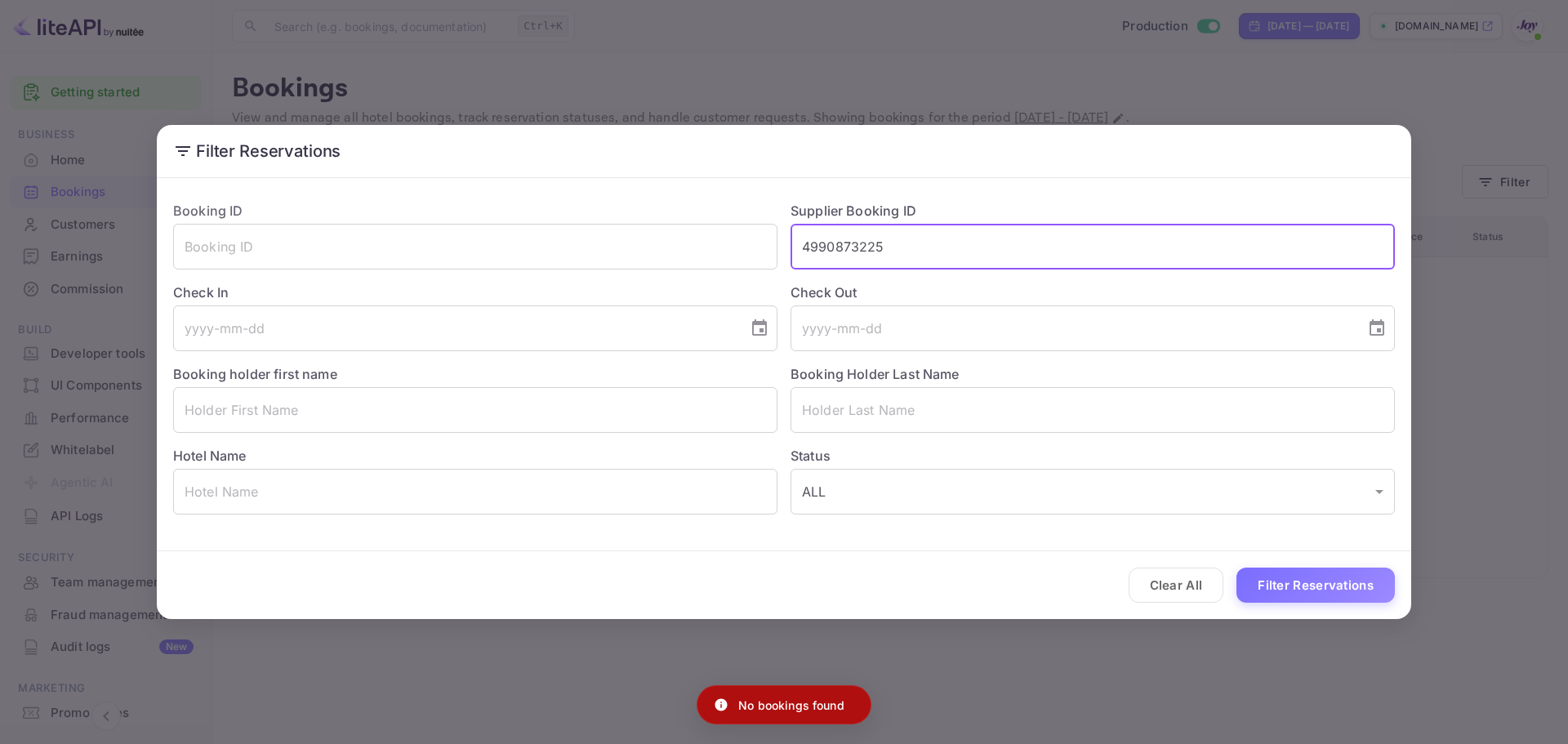
click at [898, 243] on input "4990873225" at bounding box center [1093, 247] width 605 height 46
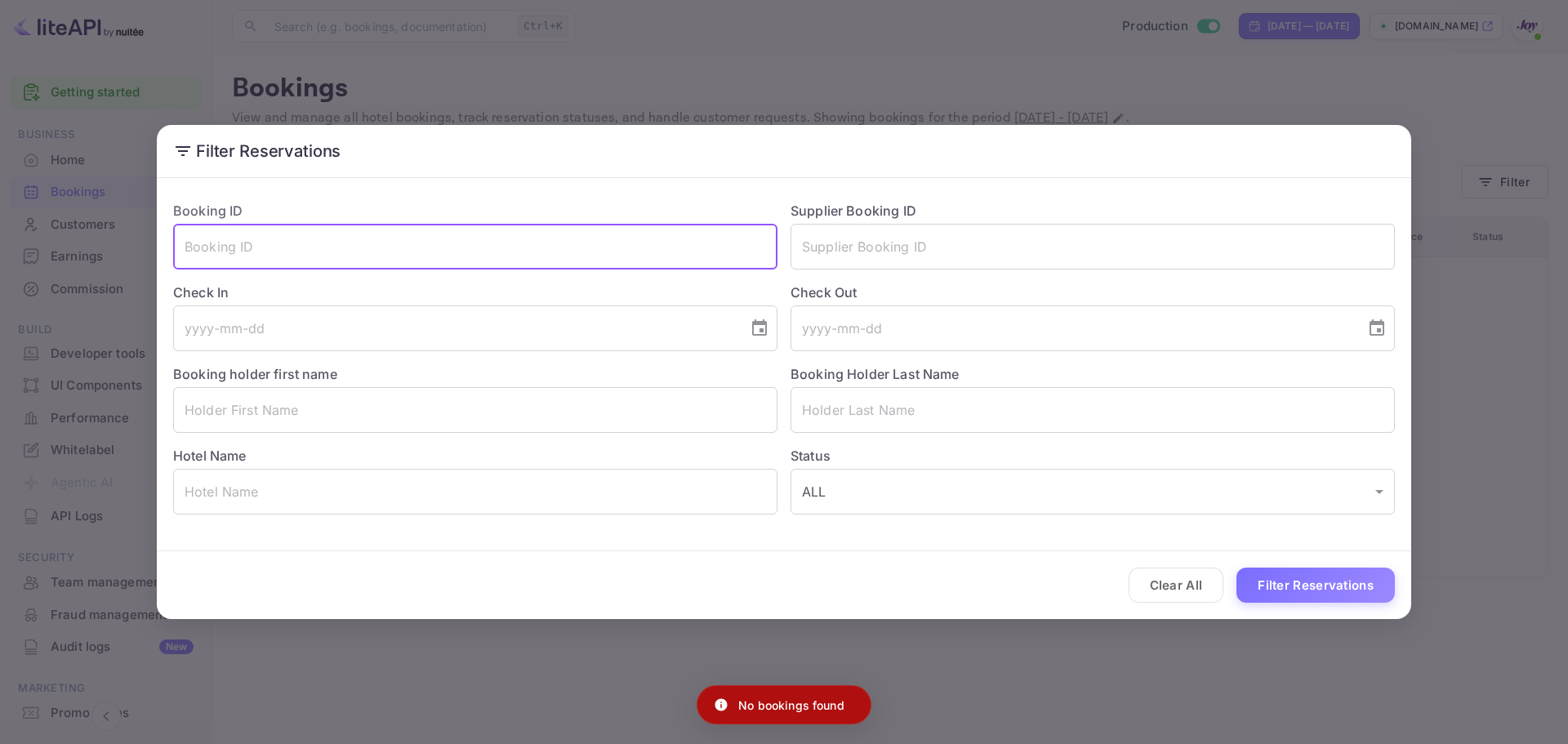
paste input "4990873225"
click at [261, 257] on input "text" at bounding box center [475, 247] width 605 height 46
type input "4990873225"
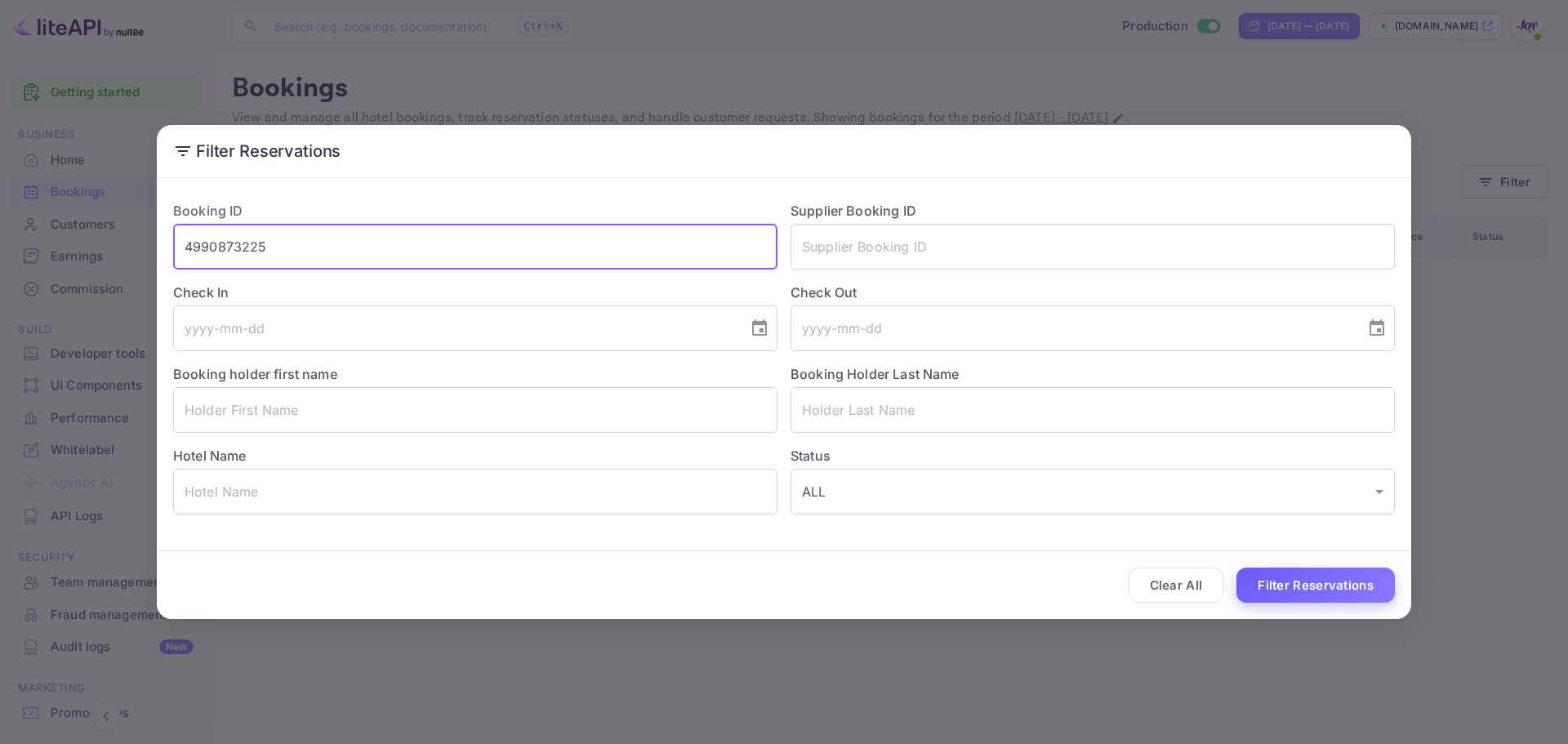
click at [1299, 579] on button "Filter Reservations" at bounding box center [1316, 584] width 159 height 35
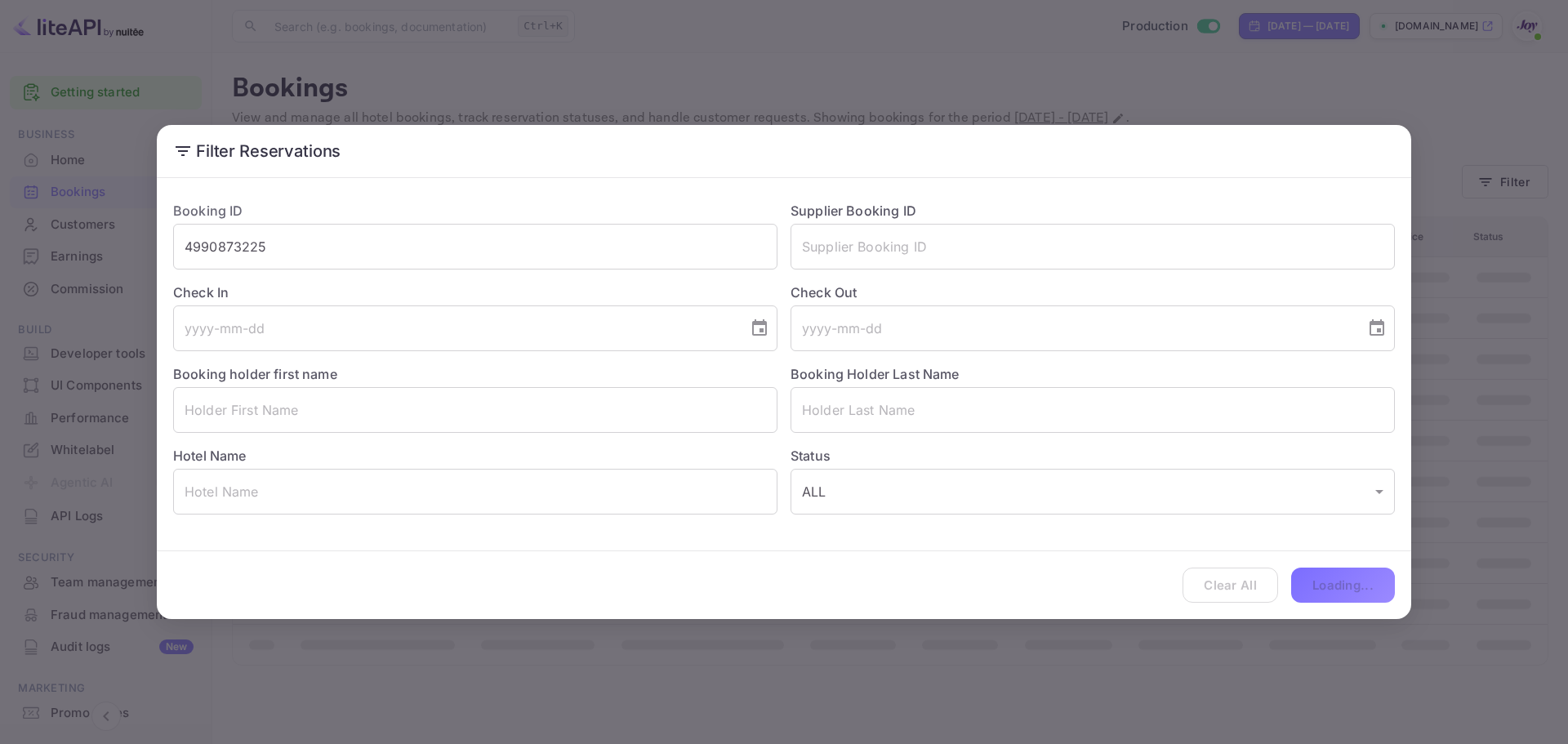
click at [1297, 577] on div "Clear All Loading..." at bounding box center [784, 584] width 1254 height 68
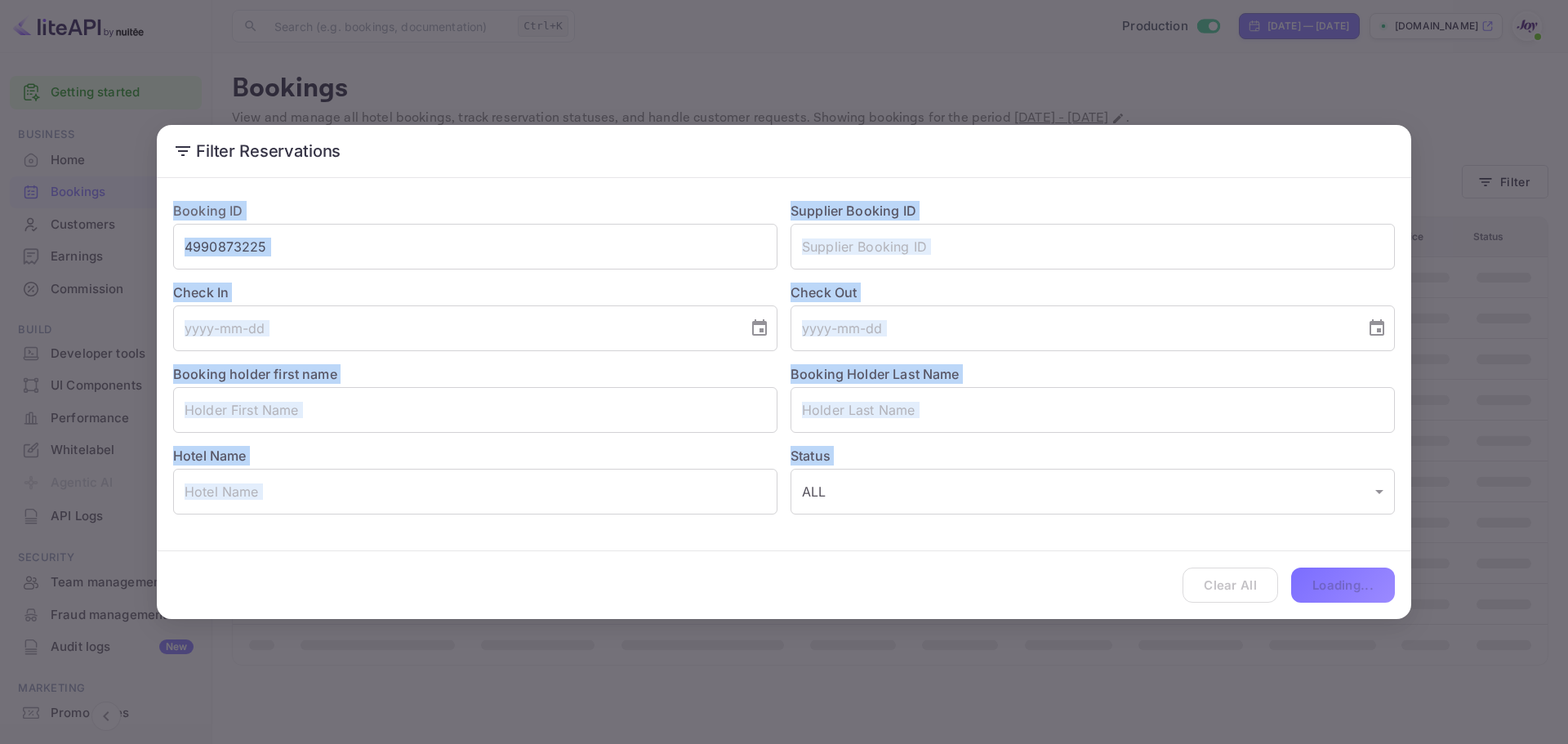
click at [1297, 577] on div "Clear All Loading..." at bounding box center [784, 584] width 1254 height 68
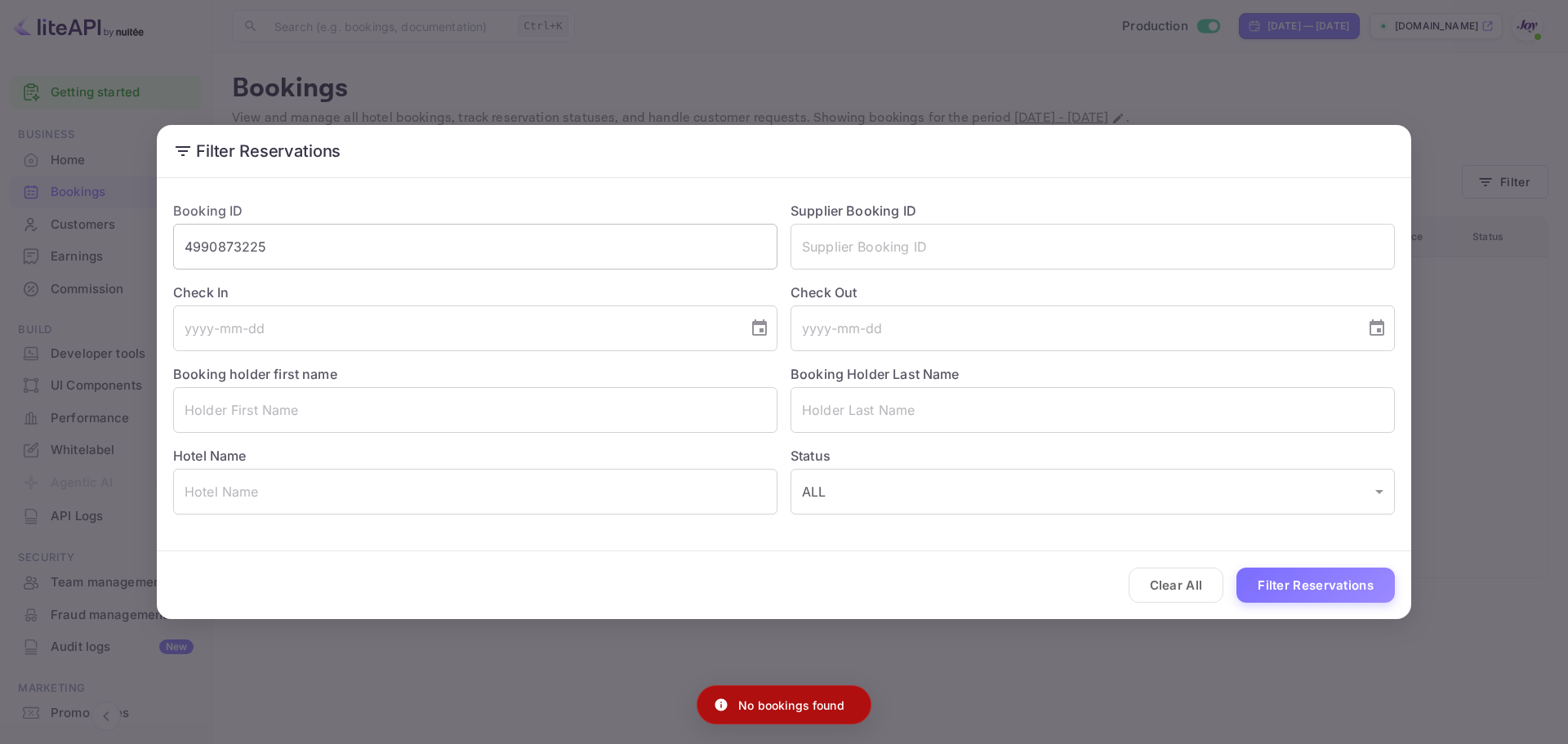
click at [299, 244] on input "4990873225" at bounding box center [475, 247] width 605 height 46
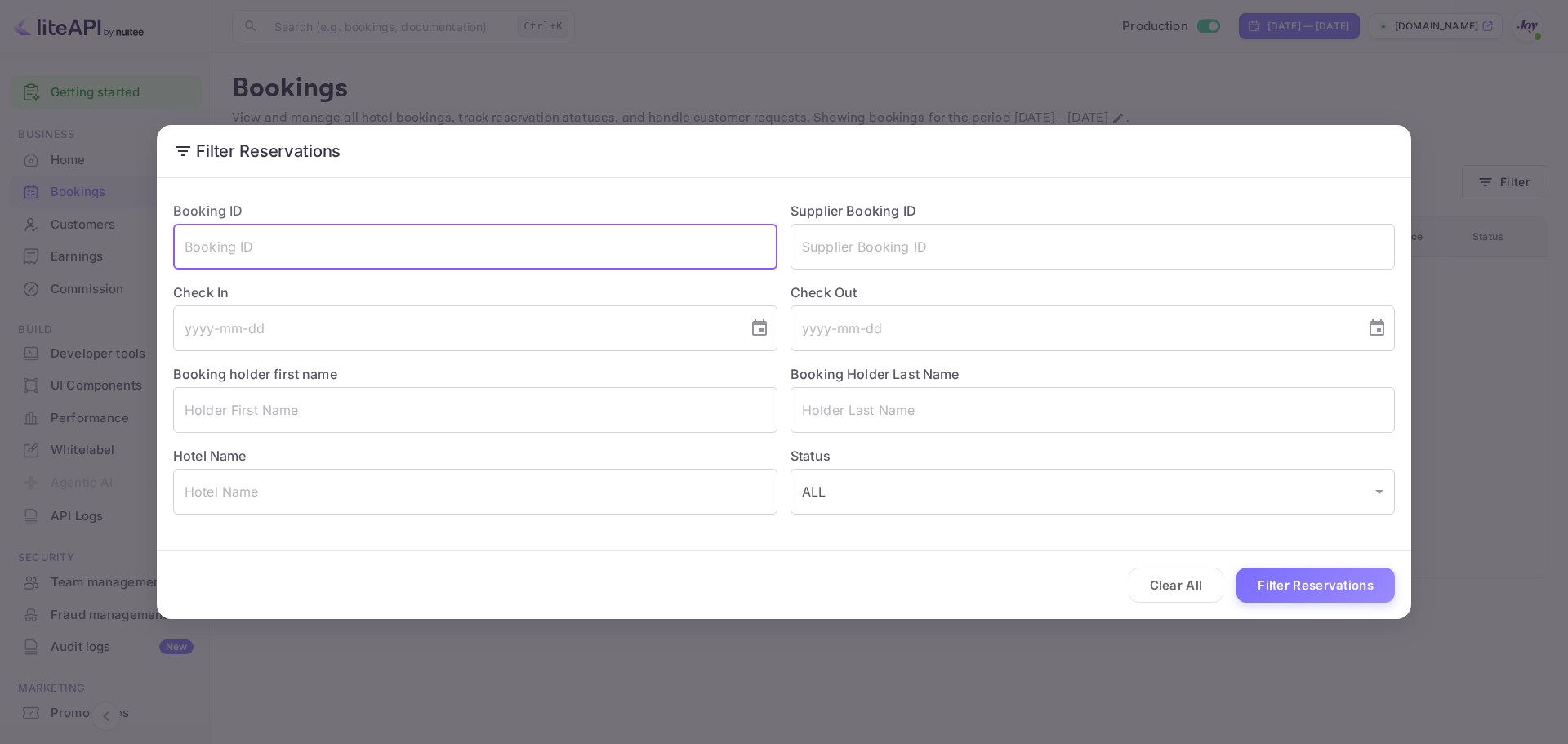
click at [522, 673] on div "Filter Reservations Booking ID ​ Supplier Booking ID ​ Check In ​ Check Out ​ B…" at bounding box center [784, 372] width 1568 height 744
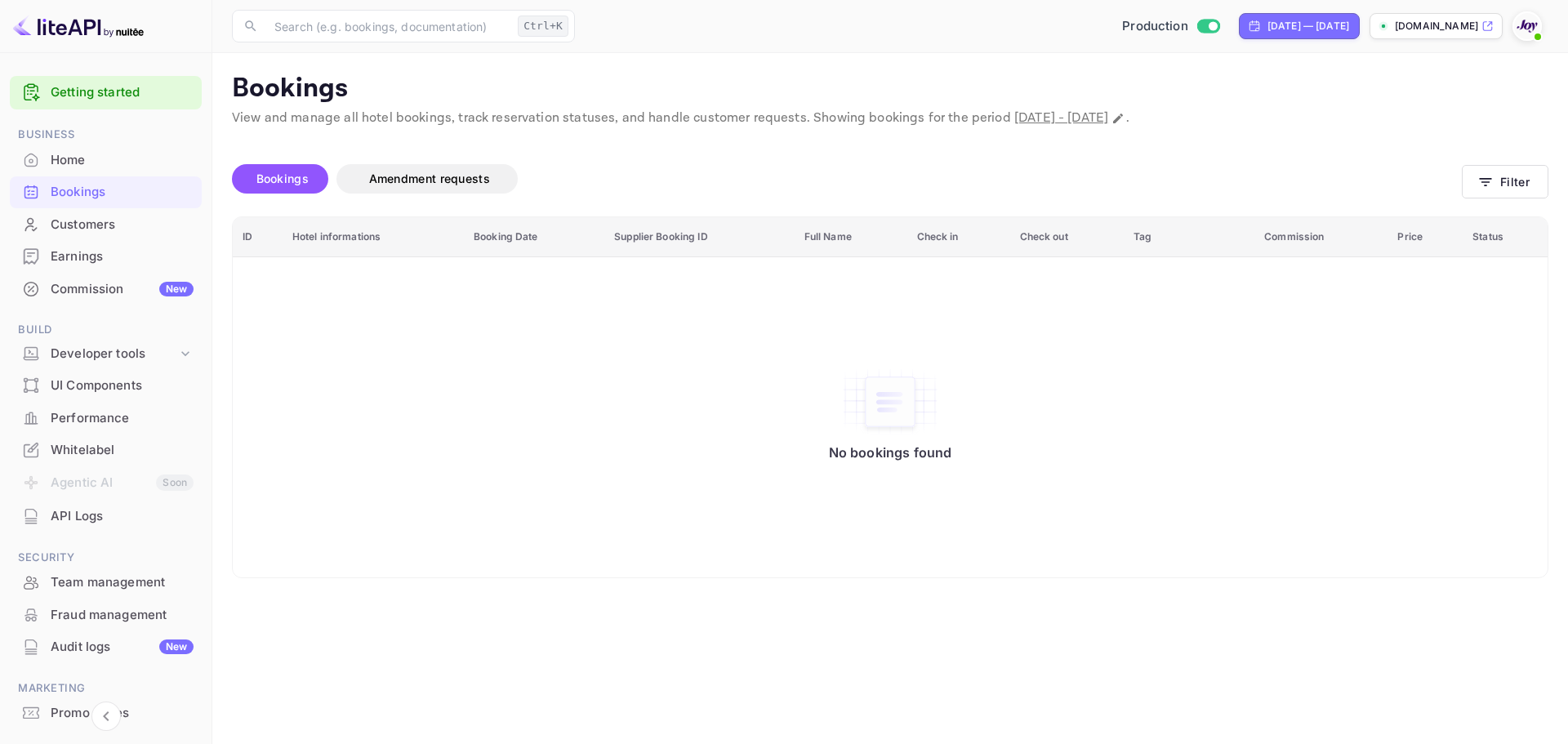
click at [416, 400] on div "No bookings found" at bounding box center [890, 417] width 1283 height 297
click at [786, 559] on div "No bookings found" at bounding box center [890, 417] width 1283 height 297
drag, startPoint x: 809, startPoint y: 461, endPoint x: 1076, endPoint y: 480, distance: 267.7
click at [1092, 465] on div "No bookings found" at bounding box center [890, 417] width 1283 height 297
click at [1038, 516] on div "No bookings found" at bounding box center [890, 417] width 1283 height 297
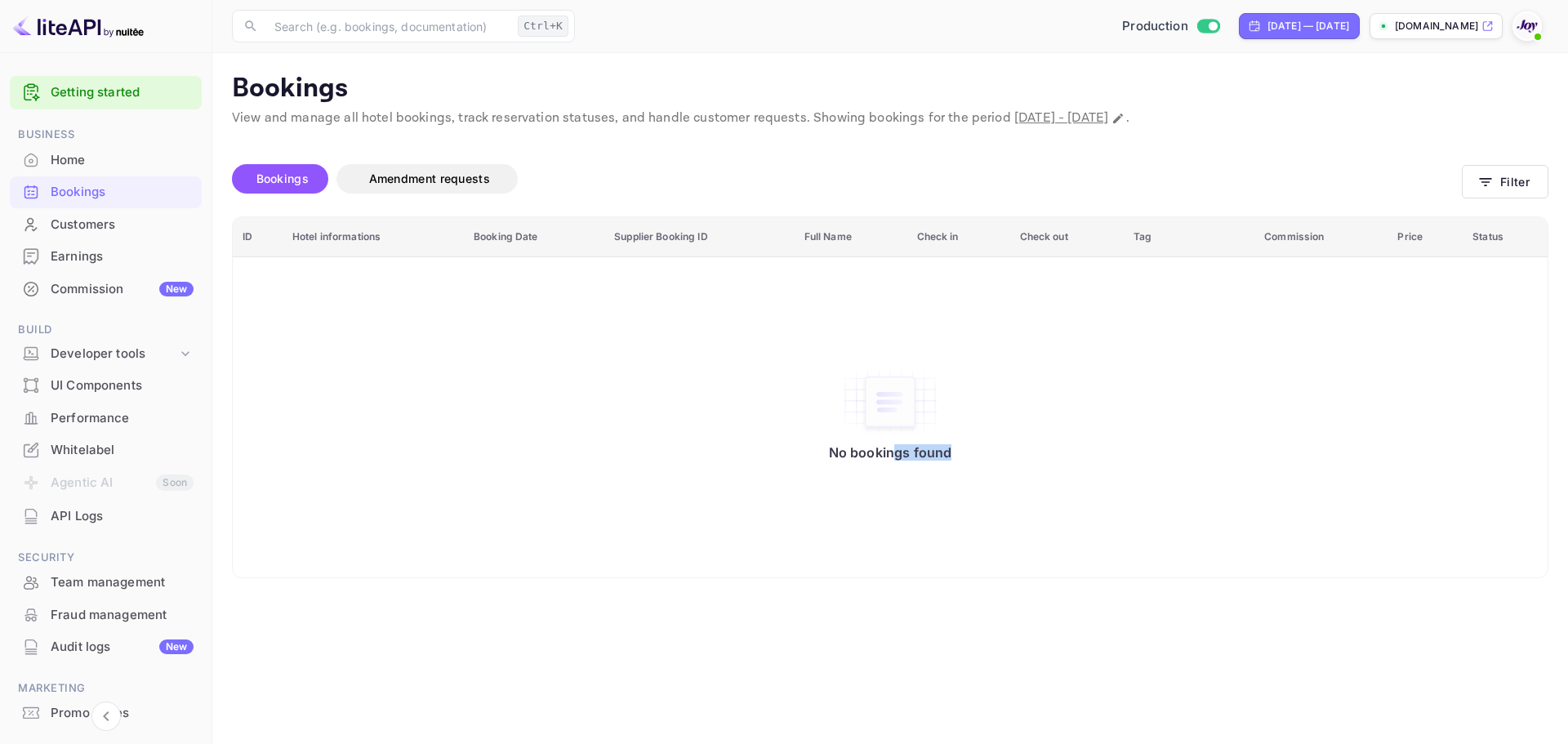
drag, startPoint x: 1033, startPoint y: 480, endPoint x: 661, endPoint y: 387, distance: 383.4
click at [656, 397] on div "No bookings found" at bounding box center [890, 417] width 1283 height 297
click at [768, 486] on div "No bookings found" at bounding box center [890, 417] width 1283 height 297
click at [1128, 460] on div "No bookings found" at bounding box center [890, 417] width 1283 height 297
click at [1046, 563] on div "No bookings found" at bounding box center [890, 417] width 1283 height 297
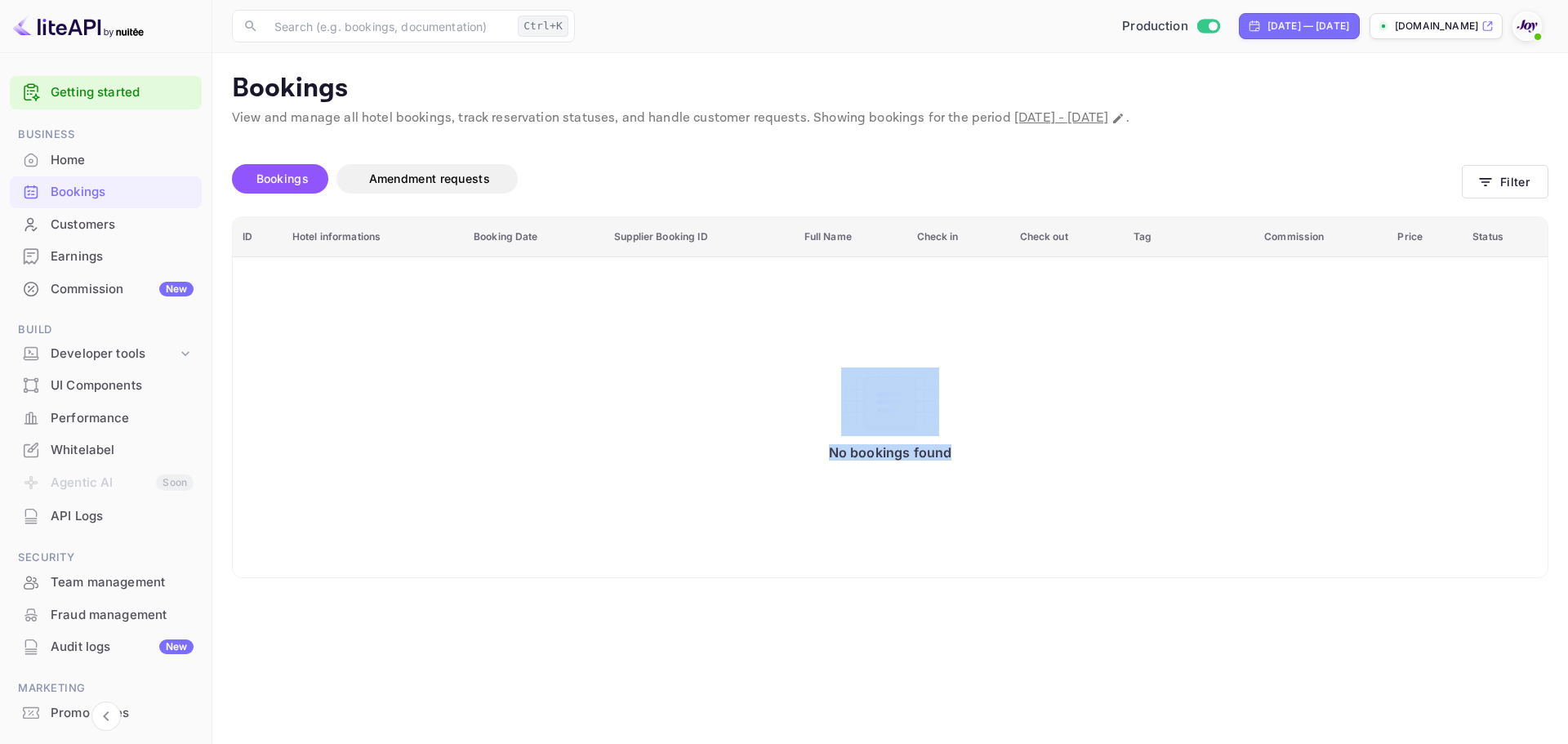
drag, startPoint x: 712, startPoint y: 427, endPoint x: 1123, endPoint y: 487, distance: 415.4
click at [1120, 487] on div "No bookings found" at bounding box center [890, 417] width 1283 height 297
click at [797, 459] on div "No bookings found" at bounding box center [890, 417] width 1283 height 297
drag, startPoint x: 802, startPoint y: 453, endPoint x: 1046, endPoint y: 453, distance: 244.0
click at [1046, 453] on div "No bookings found" at bounding box center [890, 417] width 1283 height 297
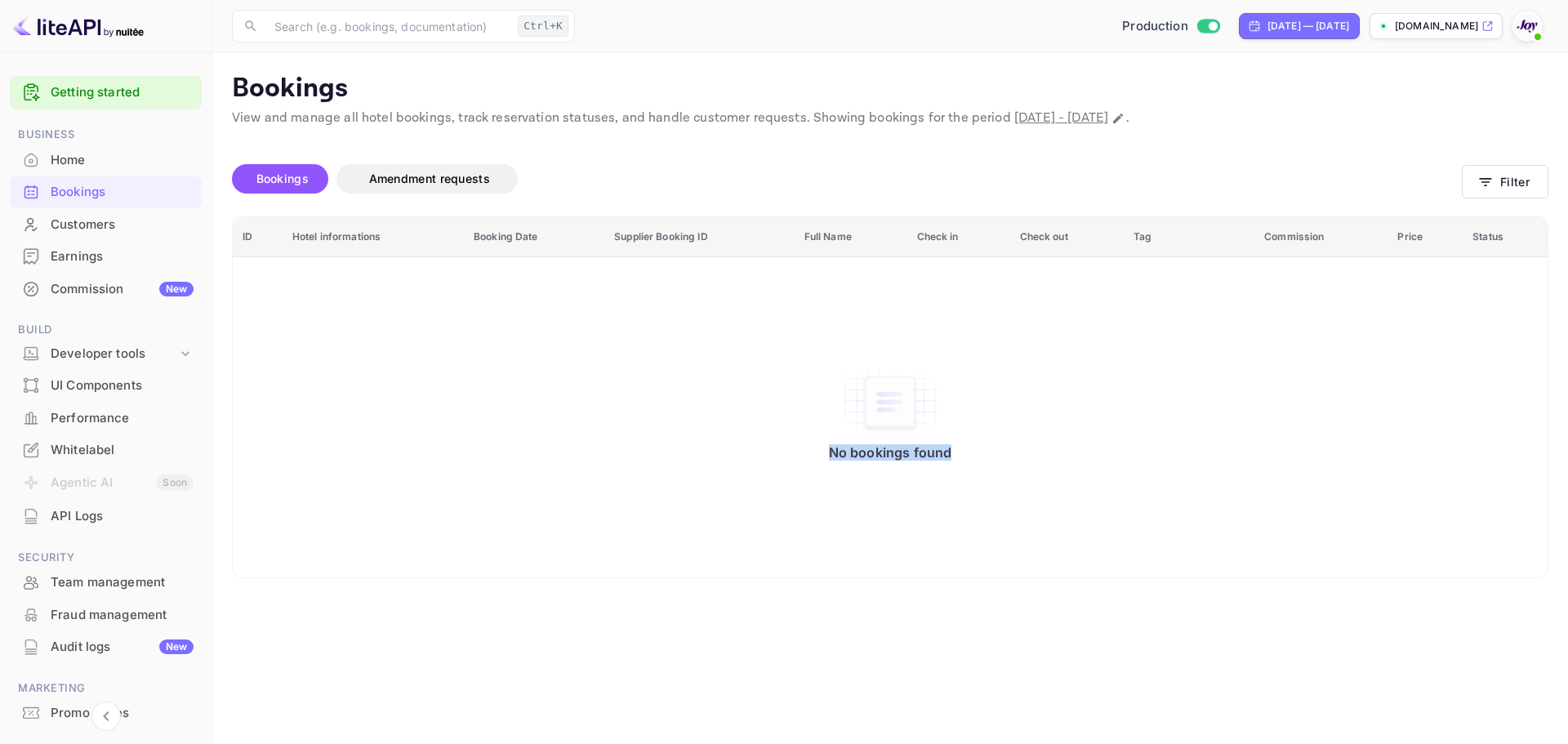
drag, startPoint x: 1008, startPoint y: 475, endPoint x: 1000, endPoint y: 475, distance: 8.0
click at [1008, 475] on div "No bookings found" at bounding box center [890, 417] width 1283 height 297
click at [802, 452] on div "No bookings found" at bounding box center [890, 417] width 1283 height 297
drag, startPoint x: 796, startPoint y: 449, endPoint x: 1030, endPoint y: 459, distance: 234.2
click at [1030, 459] on div "No bookings found" at bounding box center [890, 417] width 1283 height 297
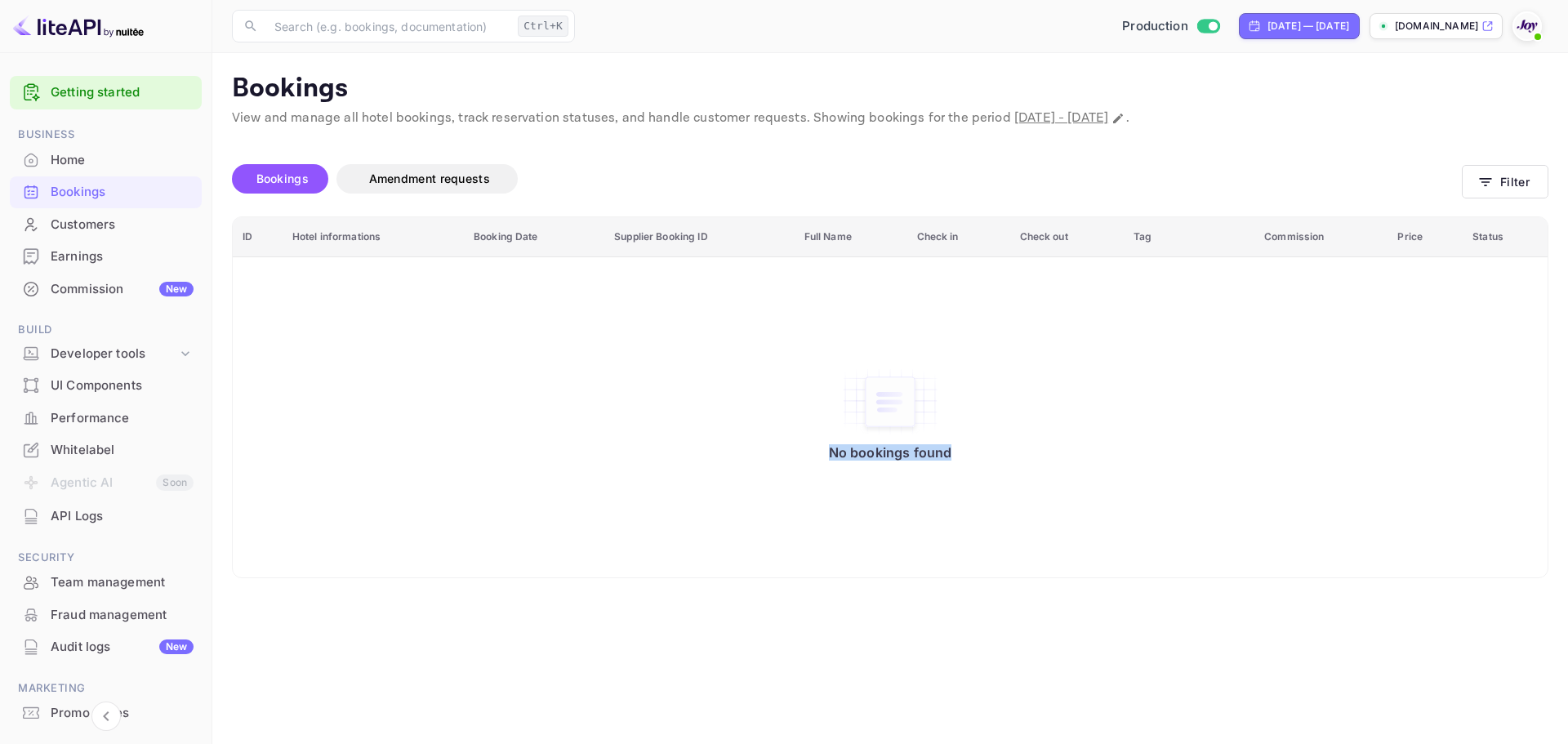
click at [1002, 507] on div "No bookings found" at bounding box center [890, 417] width 1283 height 297
drag, startPoint x: 790, startPoint y: 456, endPoint x: 1029, endPoint y: 455, distance: 239.0
click at [1029, 455] on div "No bookings found" at bounding box center [890, 417] width 1283 height 297
click at [1005, 514] on div "No bookings found" at bounding box center [890, 417] width 1283 height 297
drag, startPoint x: 790, startPoint y: 444, endPoint x: 1050, endPoint y: 445, distance: 260.0
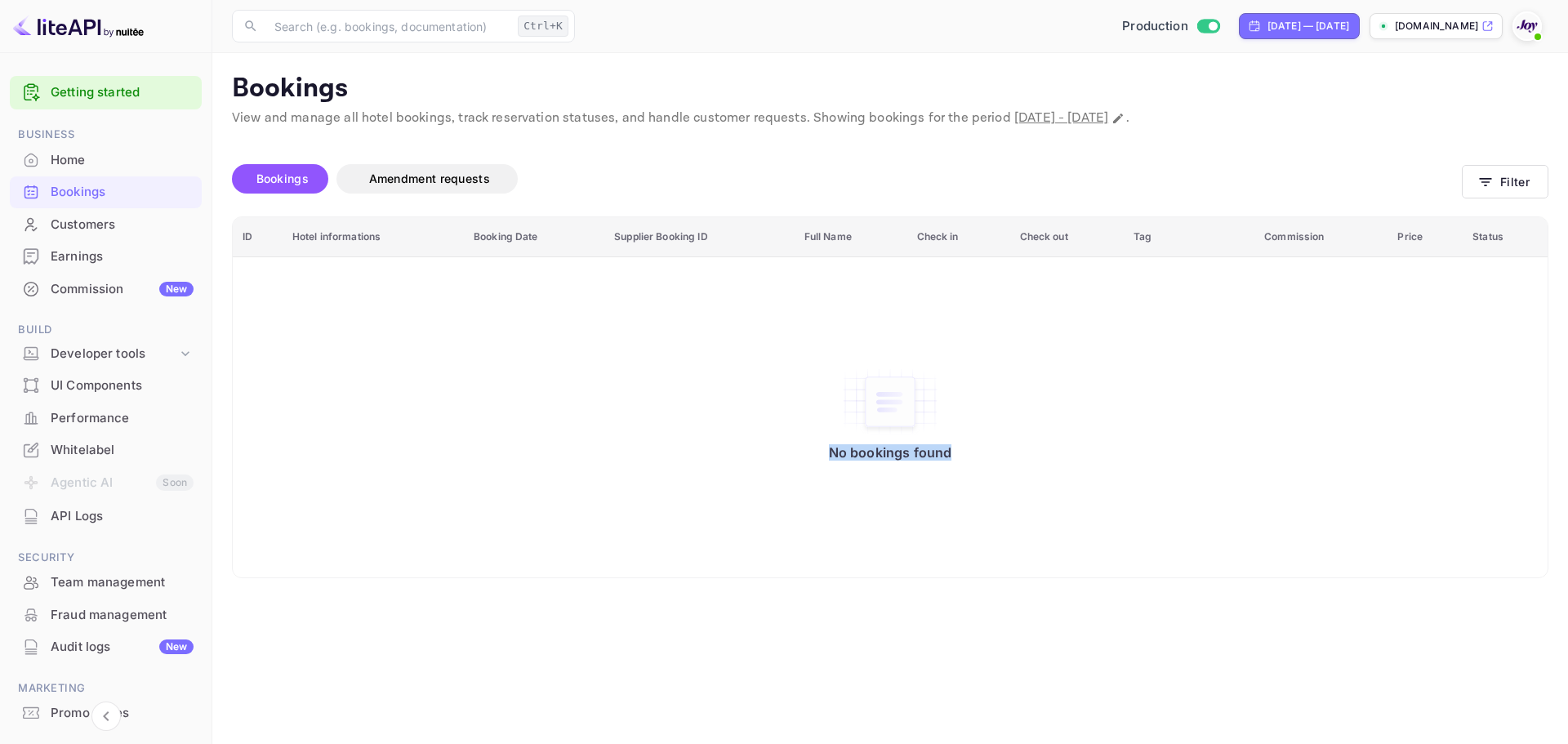
click at [1049, 445] on div "No bookings found" at bounding box center [890, 417] width 1283 height 297
click at [1027, 512] on div "No bookings found" at bounding box center [890, 417] width 1283 height 297
drag, startPoint x: 790, startPoint y: 470, endPoint x: 1165, endPoint y: 459, distance: 375.2
click at [1158, 457] on div "No bookings found" at bounding box center [890, 417] width 1283 height 297
click at [1035, 522] on div "No bookings found" at bounding box center [890, 417] width 1283 height 297
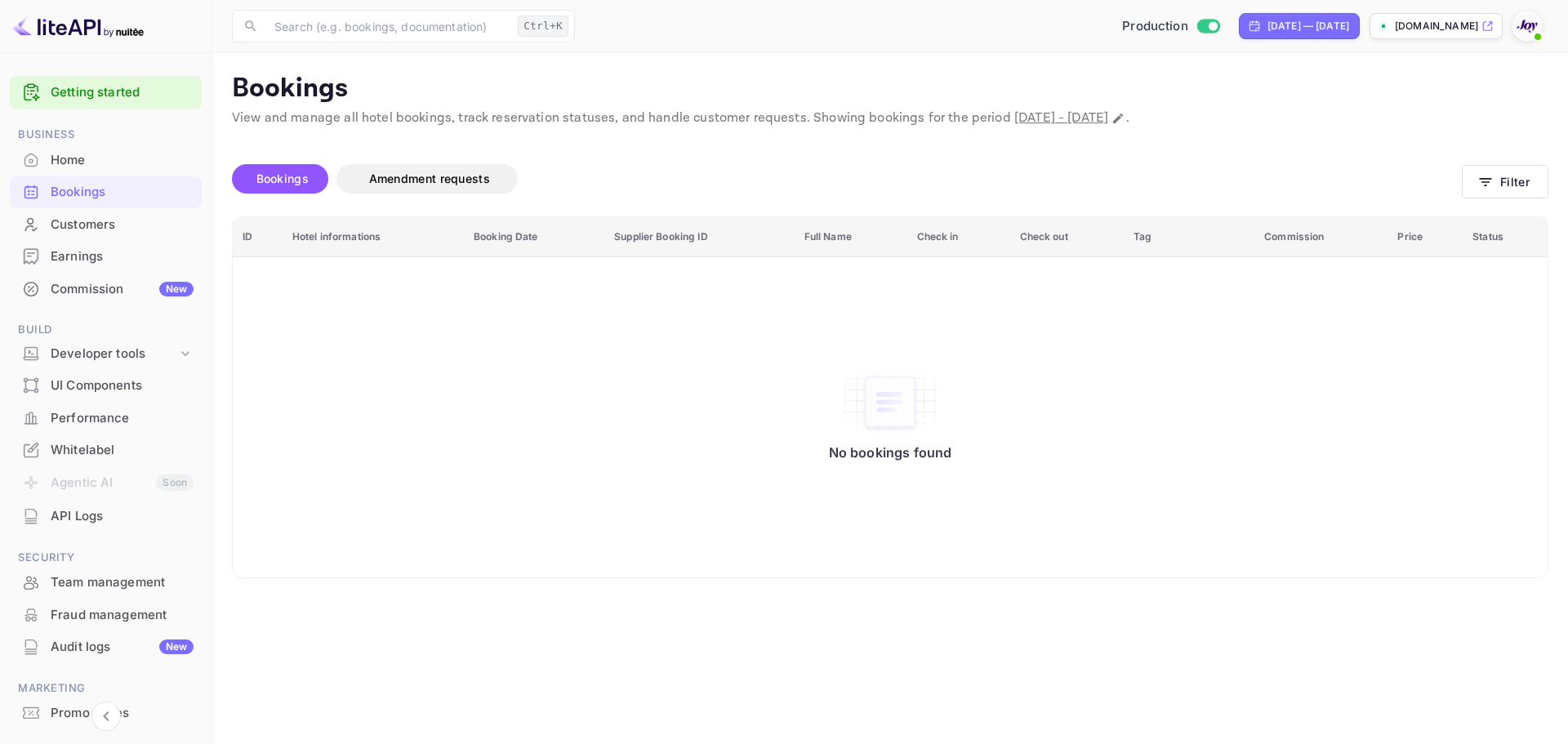
drag, startPoint x: 635, startPoint y: 492, endPoint x: 1018, endPoint y: 492, distance: 383.0
click at [1000, 492] on div "No bookings found" at bounding box center [890, 417] width 1283 height 297
click at [1059, 513] on div "No bookings found" at bounding box center [890, 417] width 1283 height 297
drag, startPoint x: 749, startPoint y: 497, endPoint x: 1150, endPoint y: 497, distance: 401.0
click at [1147, 497] on div "No bookings found" at bounding box center [890, 417] width 1283 height 297
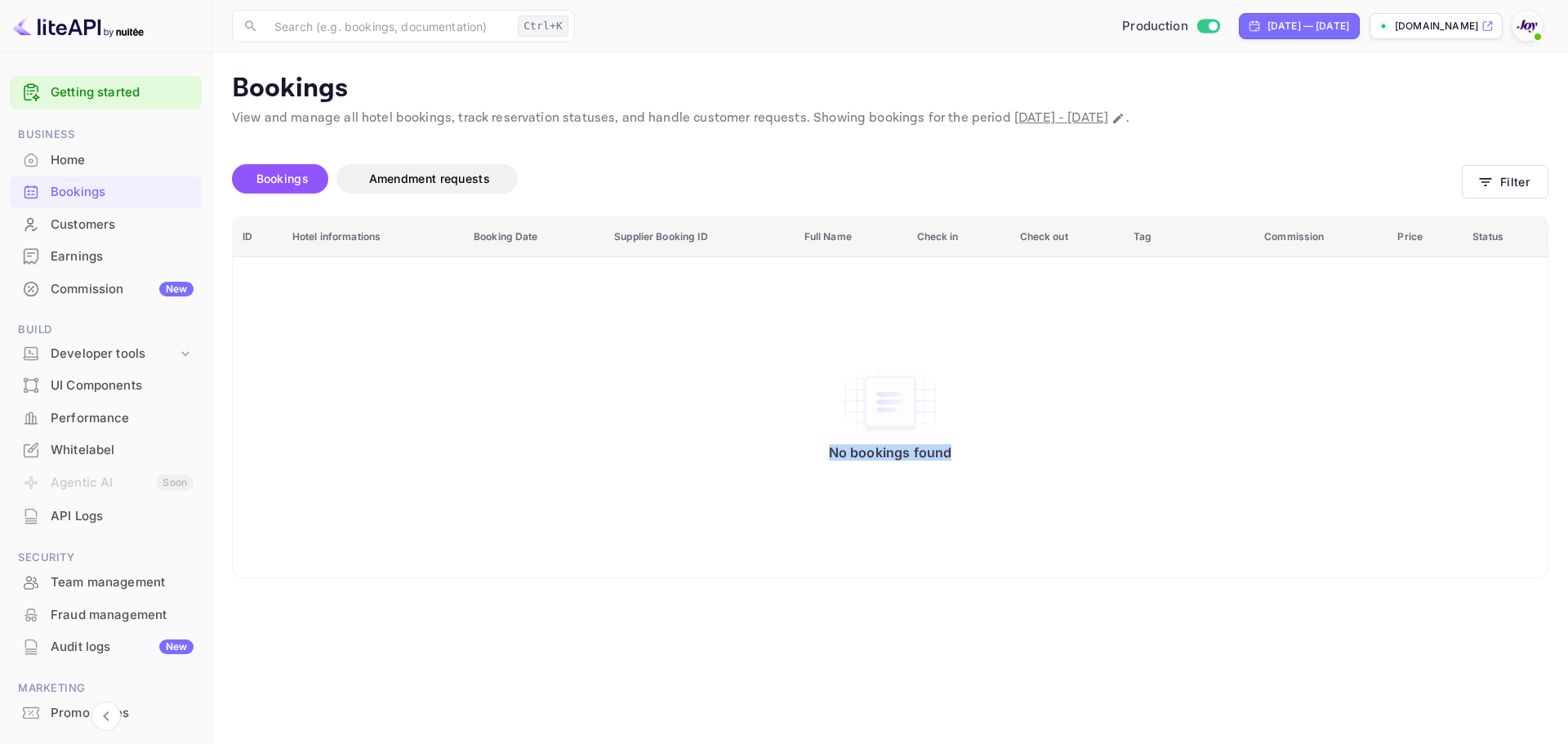
click at [1071, 561] on div "No bookings found" at bounding box center [890, 417] width 1283 height 297
drag, startPoint x: 765, startPoint y: 476, endPoint x: 1096, endPoint y: 469, distance: 331.1
click at [1093, 464] on div "No bookings found" at bounding box center [890, 417] width 1283 height 297
click at [1008, 526] on div "No bookings found" at bounding box center [890, 417] width 1283 height 297
drag, startPoint x: 751, startPoint y: 496, endPoint x: 1172, endPoint y: 467, distance: 422.0
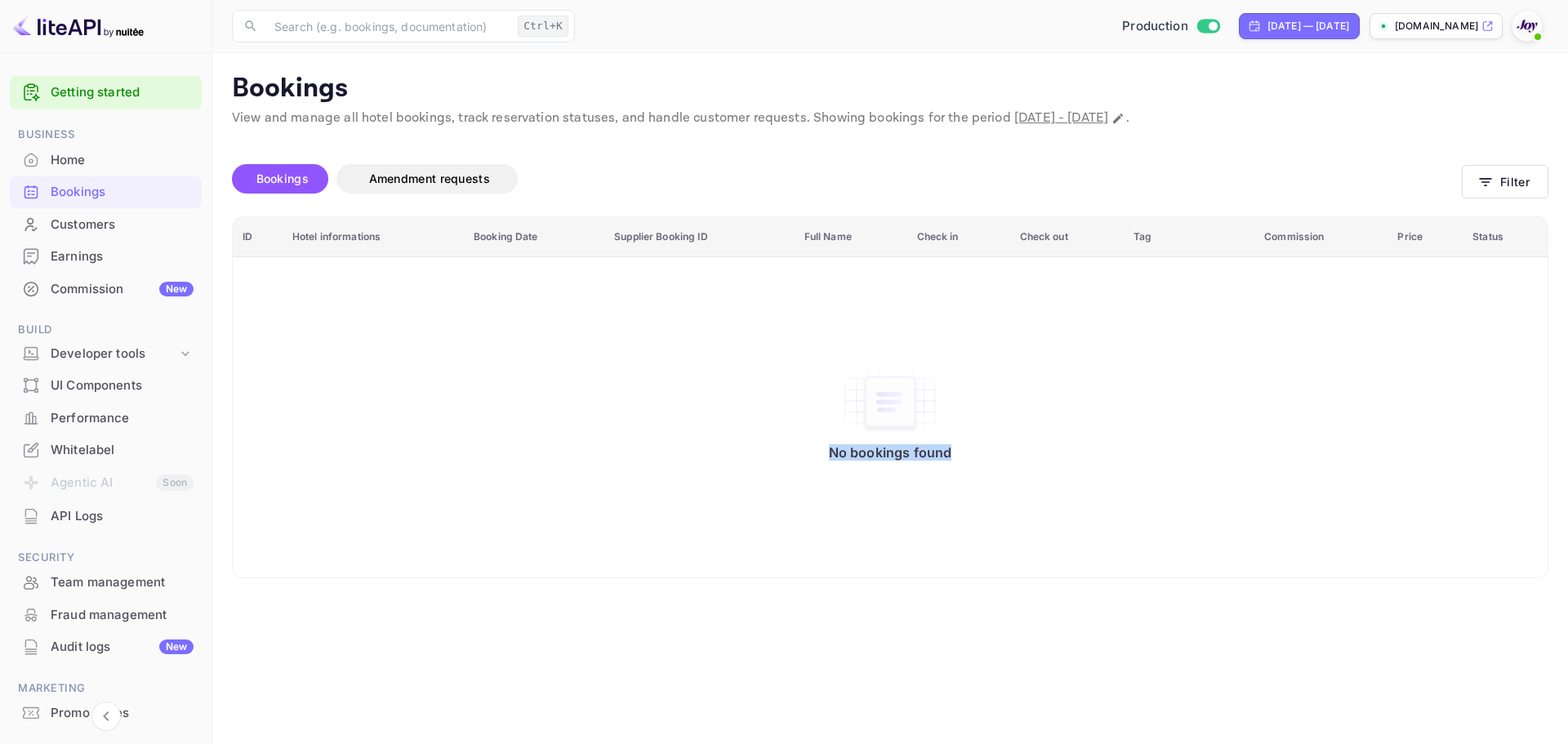
click at [1168, 466] on div "No bookings found" at bounding box center [890, 417] width 1283 height 297
click at [1064, 540] on div "No bookings found" at bounding box center [890, 417] width 1283 height 297
drag, startPoint x: 700, startPoint y: 472, endPoint x: 1007, endPoint y: 464, distance: 307.1
click at [997, 464] on div "No bookings found" at bounding box center [890, 417] width 1283 height 297
drag, startPoint x: 1199, startPoint y: 439, endPoint x: 1187, endPoint y: 439, distance: 12.0
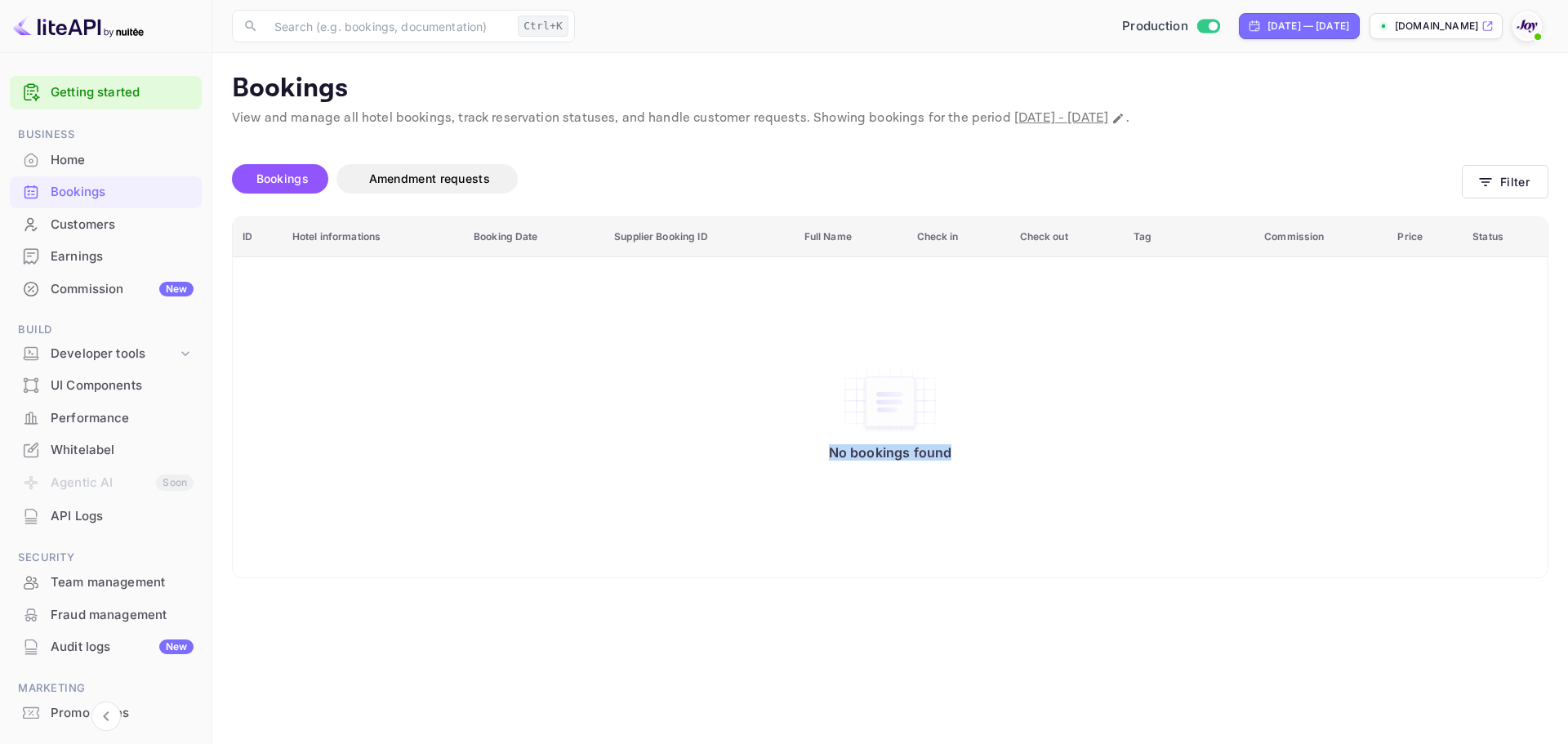
click at [1199, 439] on div "No bookings found" at bounding box center [890, 417] width 1283 height 297
